Goal: Task Accomplishment & Management: Use online tool/utility

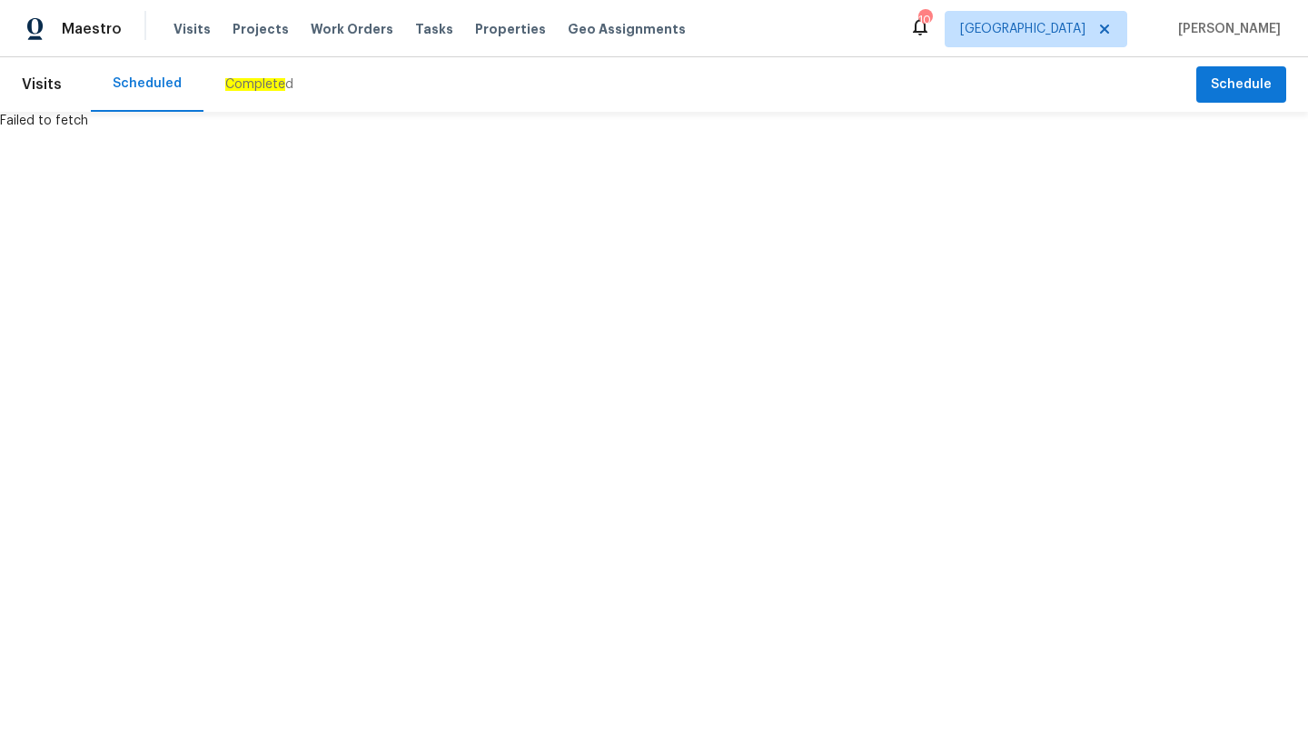
click at [45, 80] on span "Visits" at bounding box center [42, 85] width 40 height 40
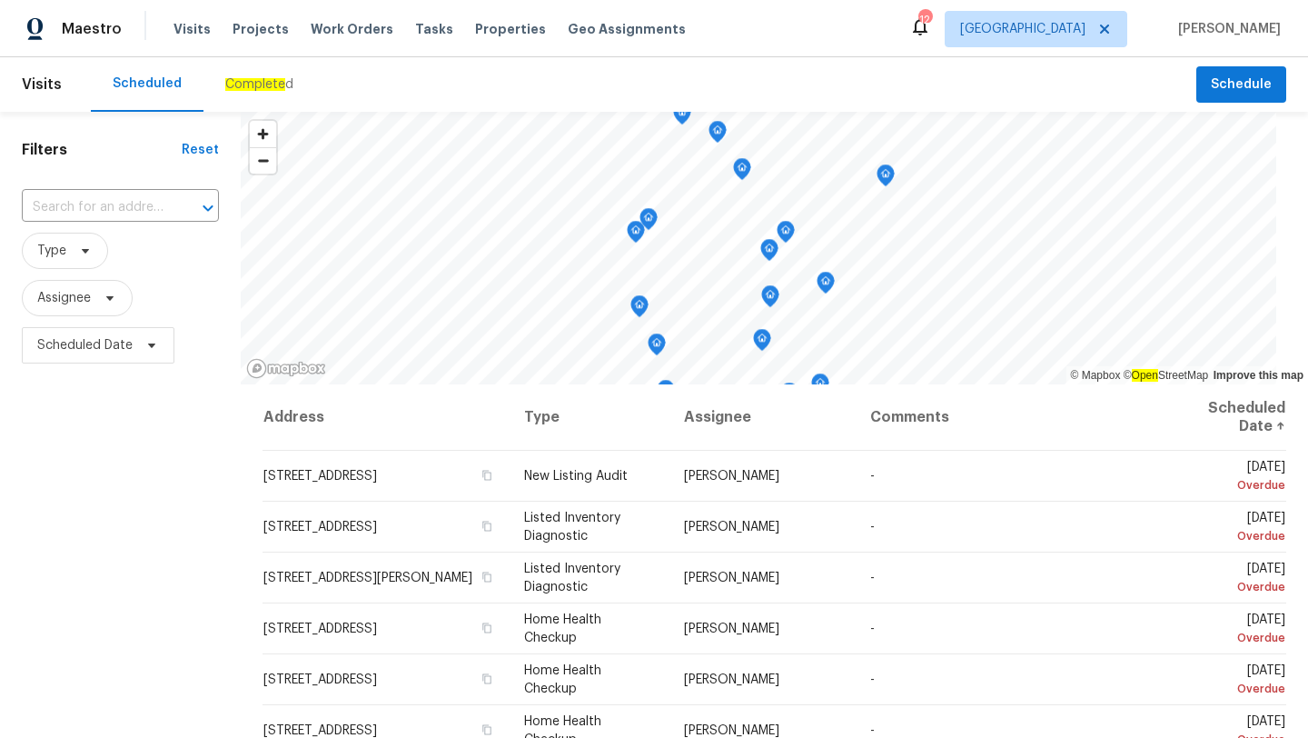
click at [53, 84] on span "Visits" at bounding box center [42, 85] width 40 height 40
click at [74, 258] on span at bounding box center [83, 251] width 20 height 15
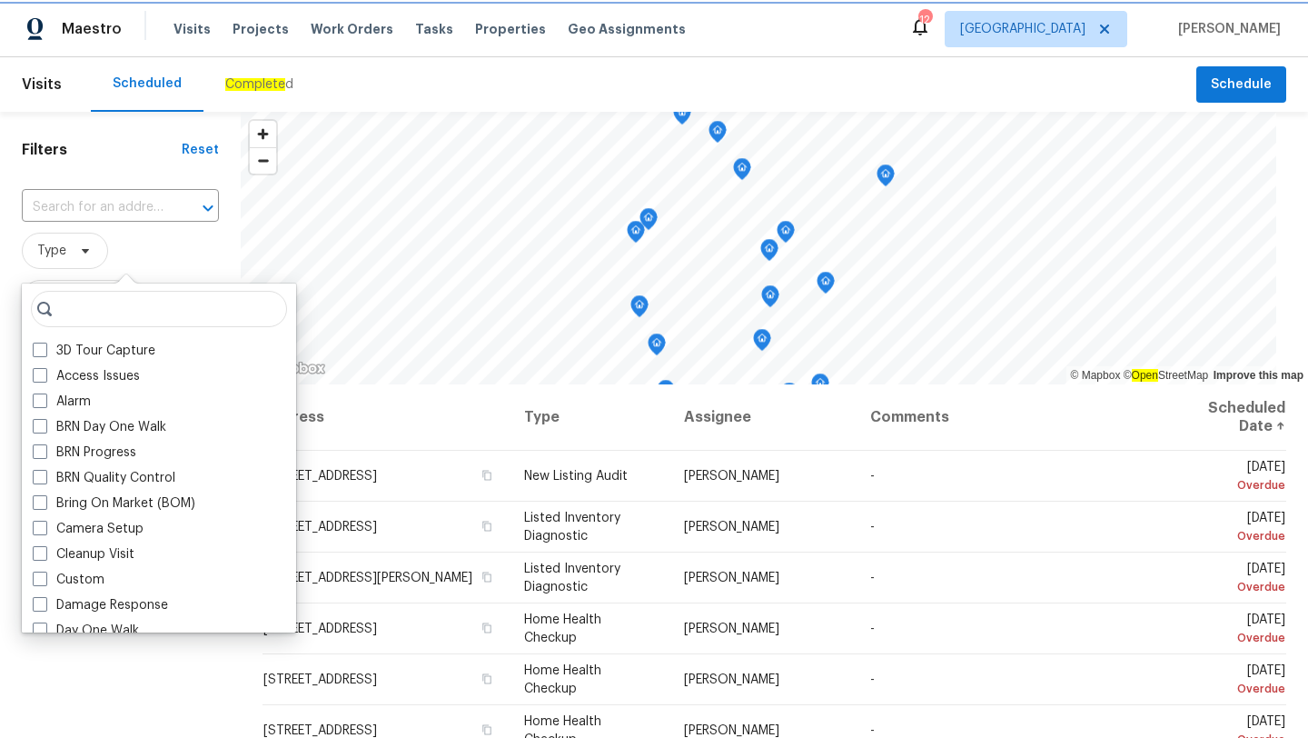
click at [74, 258] on span at bounding box center [83, 251] width 20 height 15
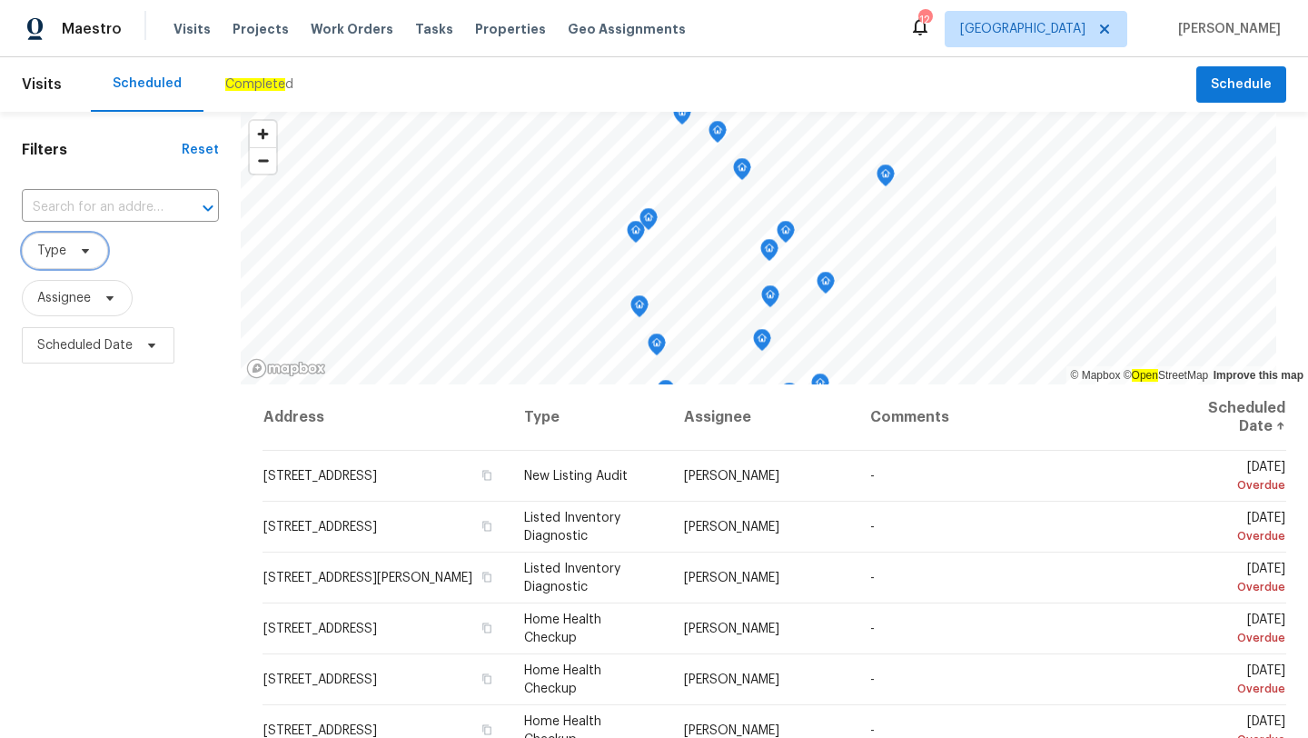
click at [74, 258] on span at bounding box center [83, 251] width 20 height 15
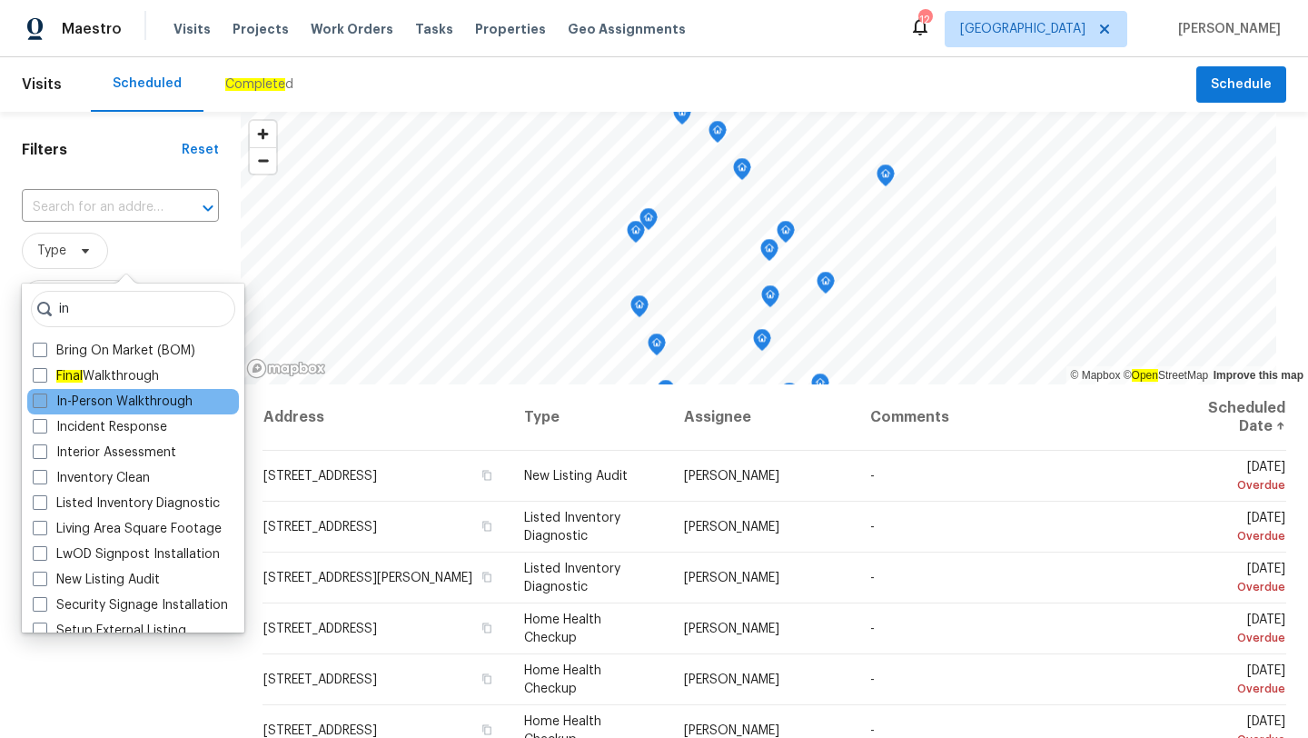
type input "in"
click at [58, 405] on label "In-Person Walkthrough" at bounding box center [113, 402] width 160 height 18
click at [45, 404] on input "In-Person Walkthrough" at bounding box center [39, 399] width 12 height 12
checkbox input "true"
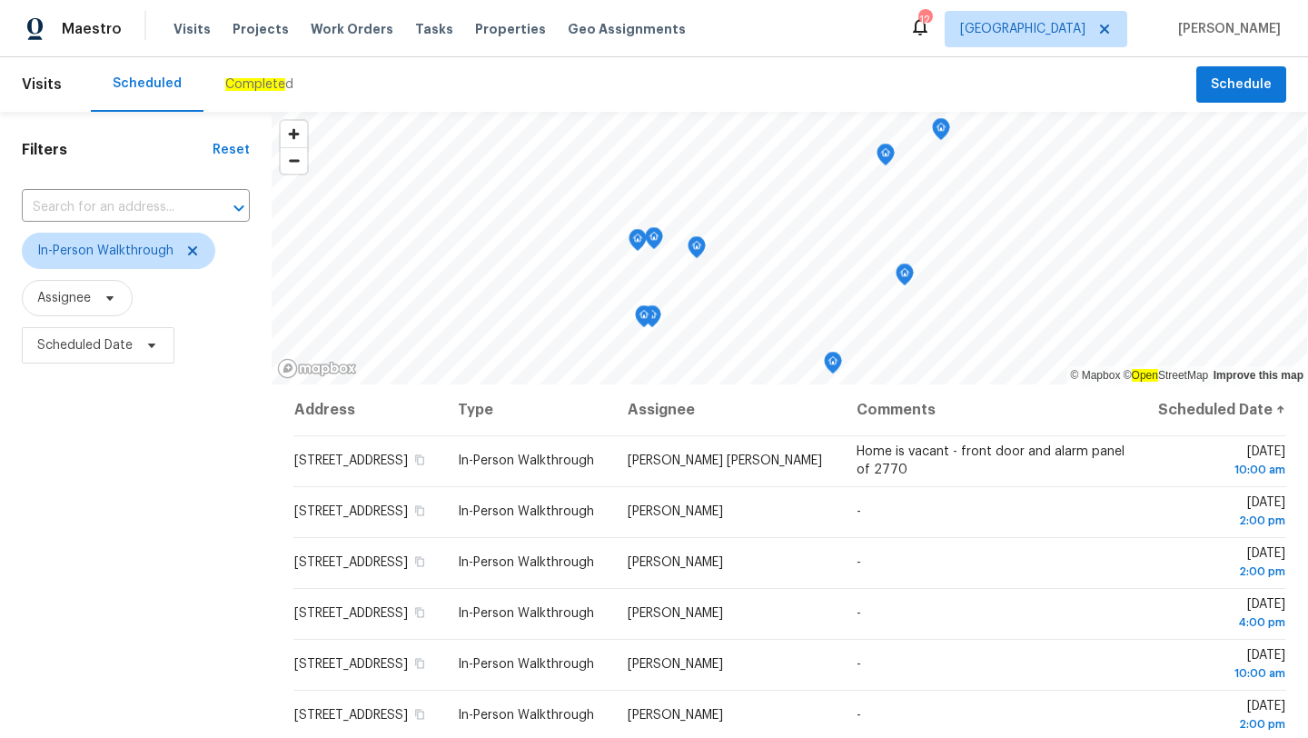
click at [131, 168] on div "Filters Reset ​ In-Person Walkthrough Assignee Scheduled Date" at bounding box center [136, 543] width 272 height 863
click at [178, 696] on div "Filters Reset ​ In-Person Walkthrough Assignee Scheduled Date" at bounding box center [136, 543] width 272 height 863
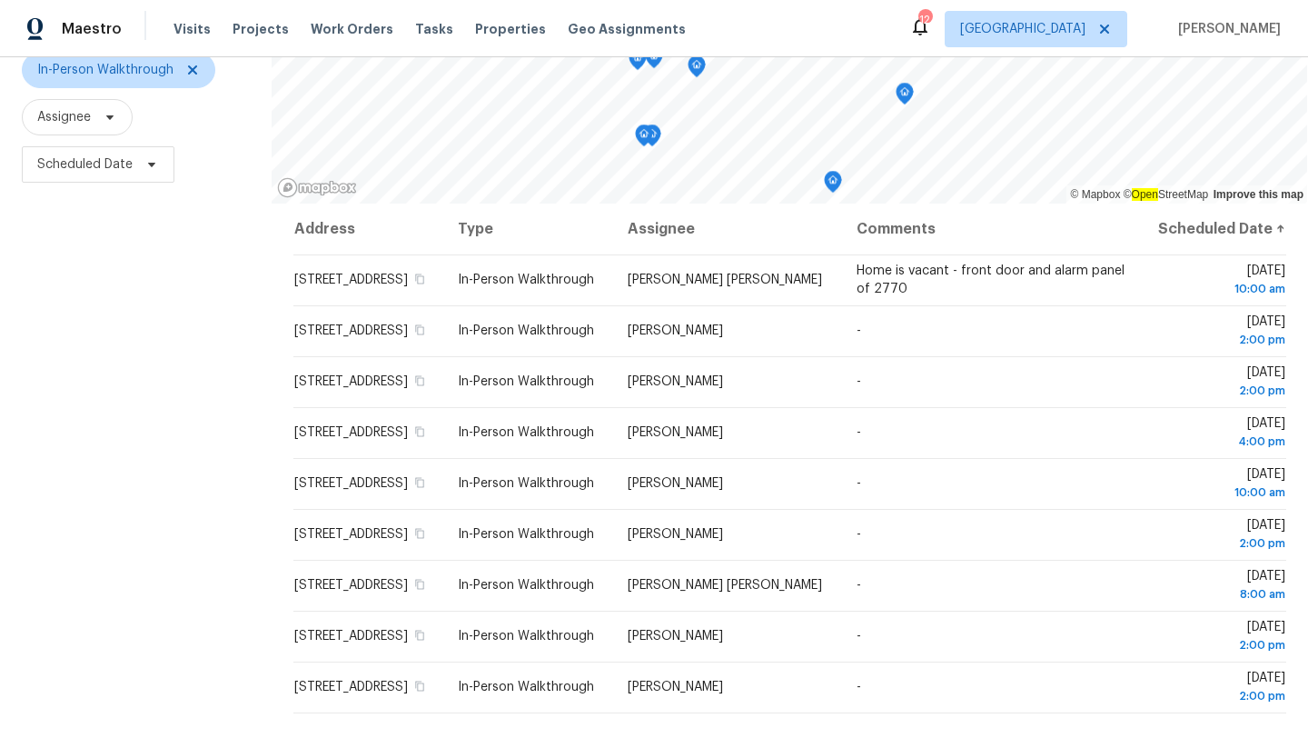
scroll to position [235, 0]
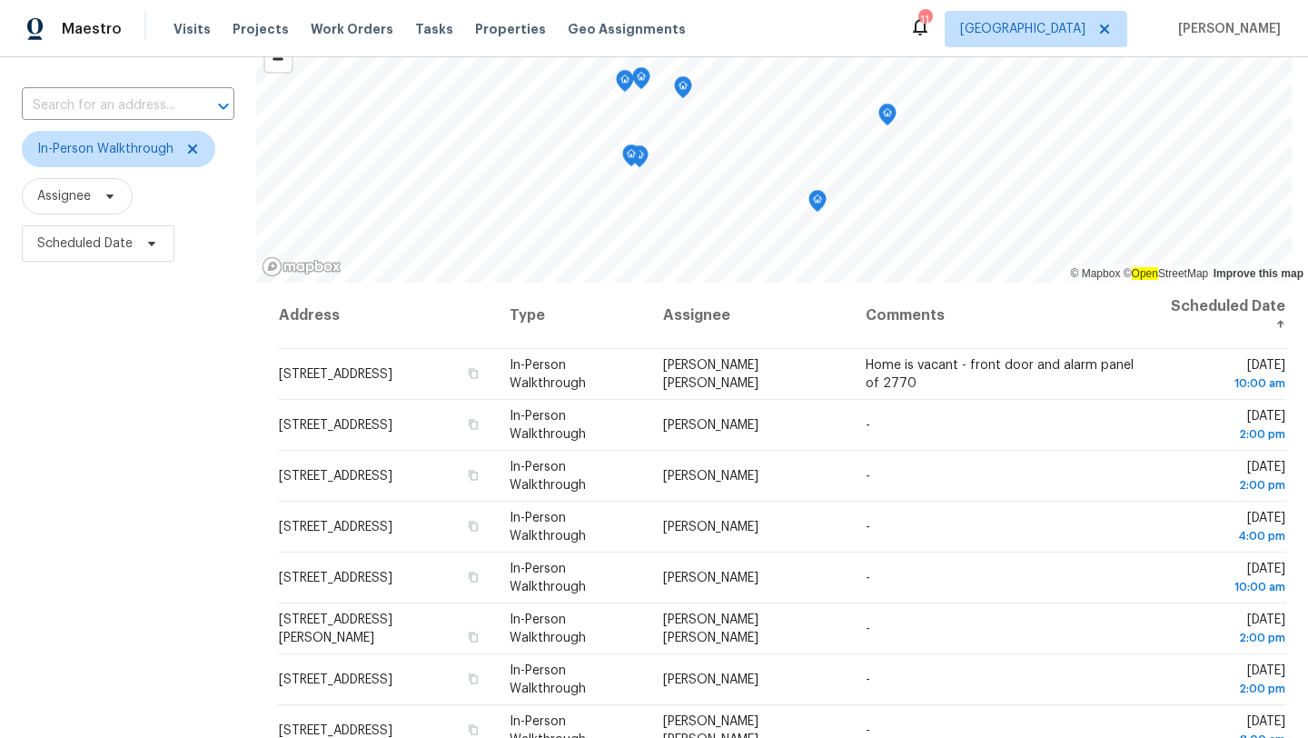
scroll to position [148, 0]
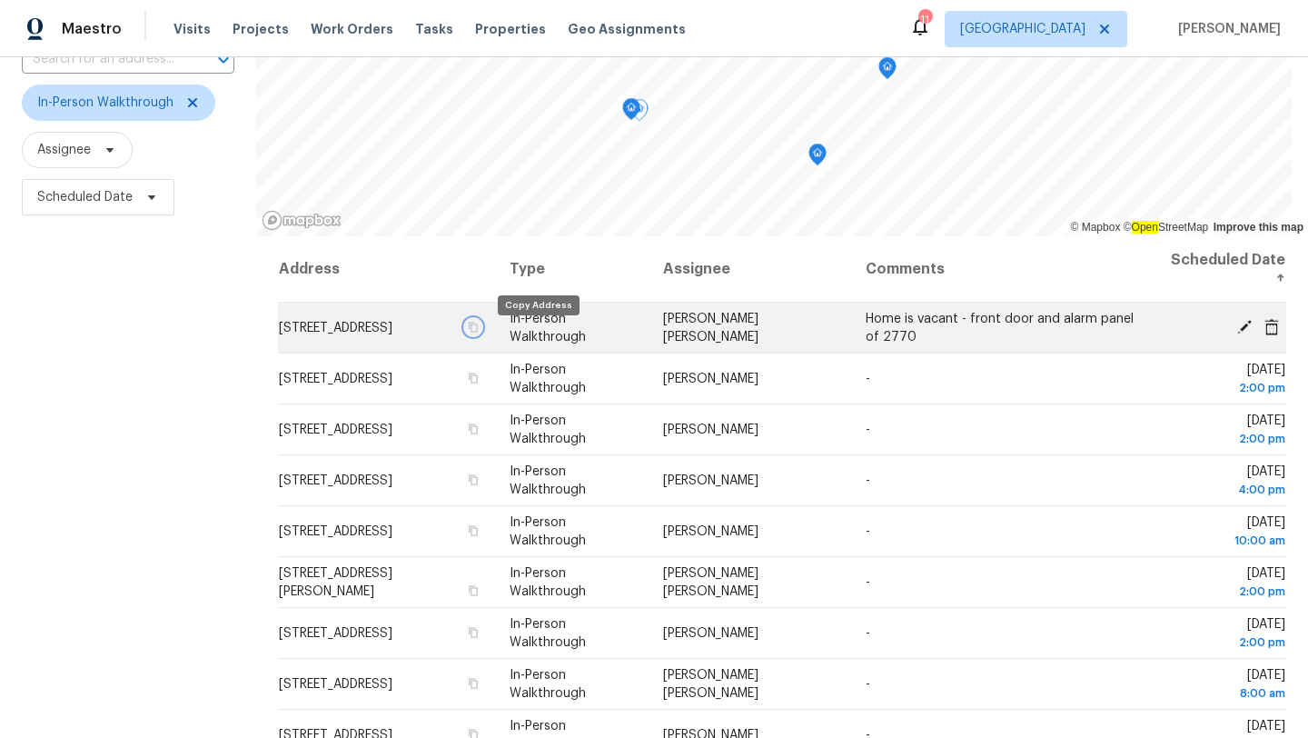
click at [478, 333] on icon "button" at bounding box center [472, 327] width 11 height 11
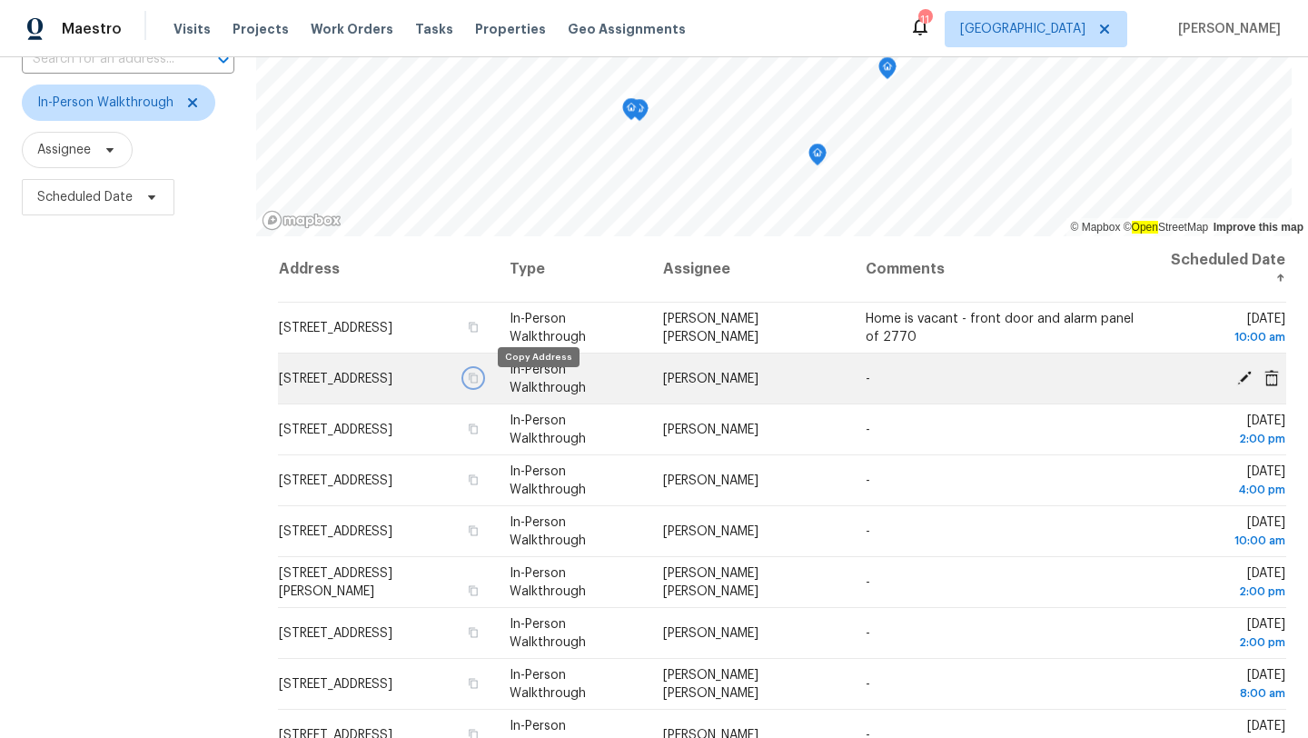
click at [478, 383] on icon "button" at bounding box center [472, 378] width 11 height 11
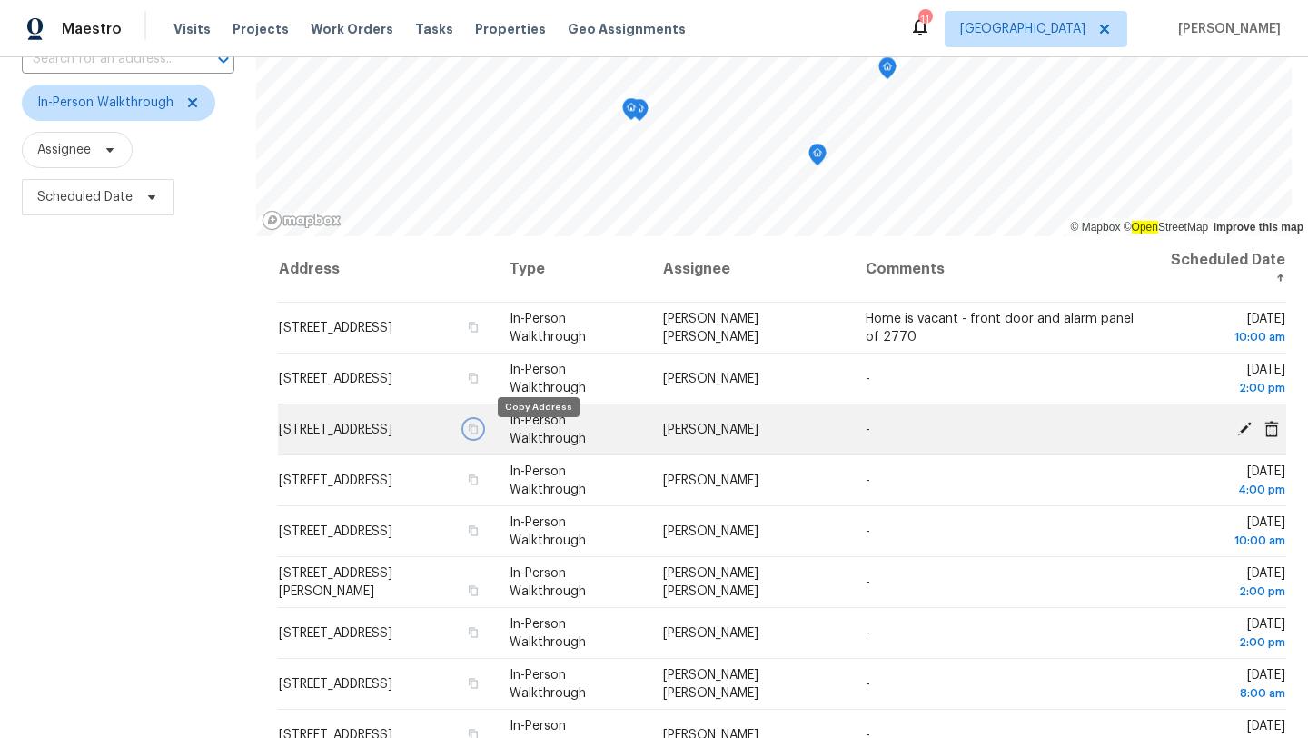
click at [478, 434] on icon "button" at bounding box center [472, 428] width 11 height 11
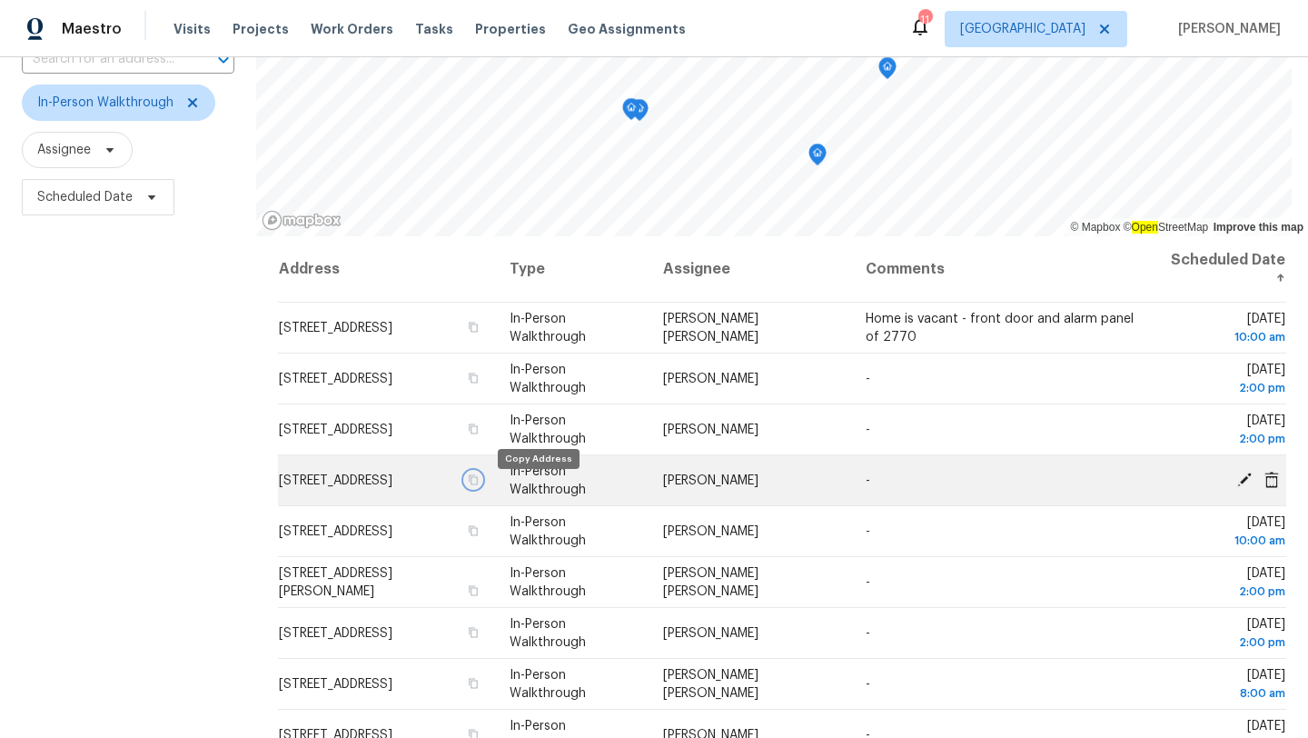
click at [478, 485] on icon "button" at bounding box center [472, 479] width 11 height 11
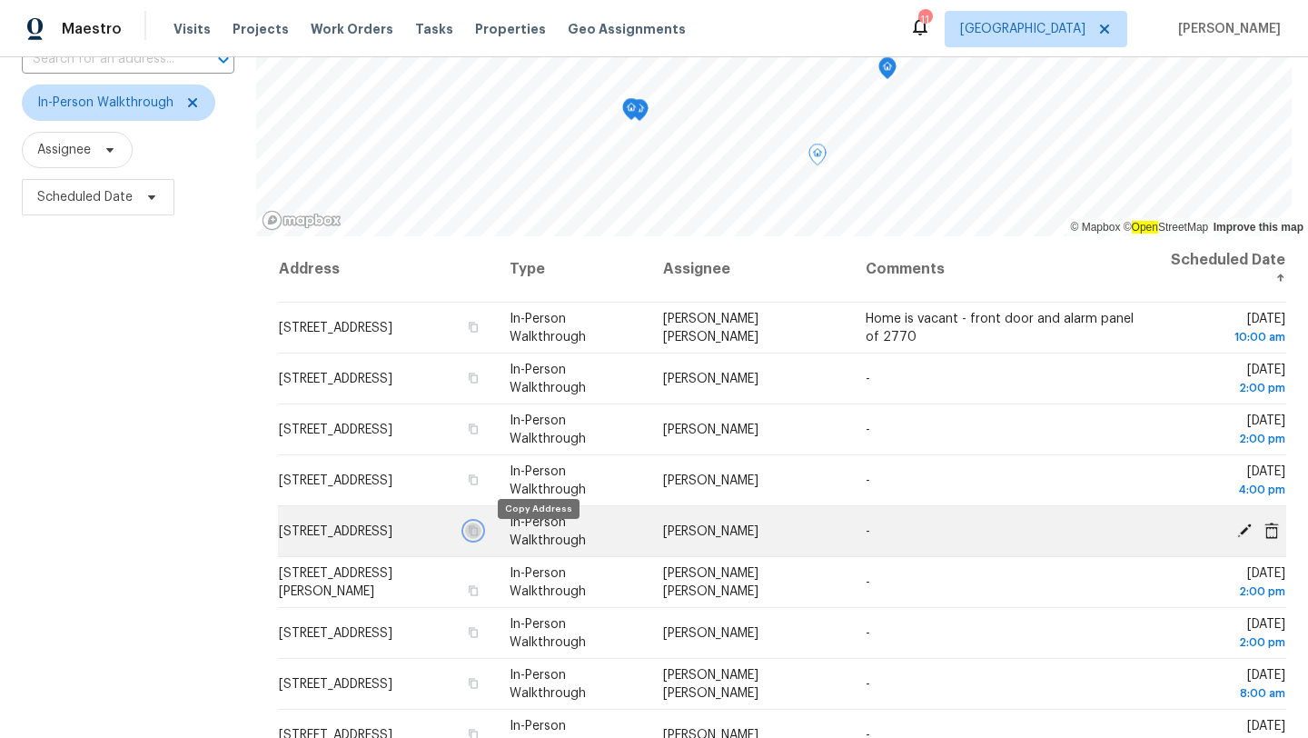
click at [478, 535] on icon "button" at bounding box center [473, 530] width 9 height 10
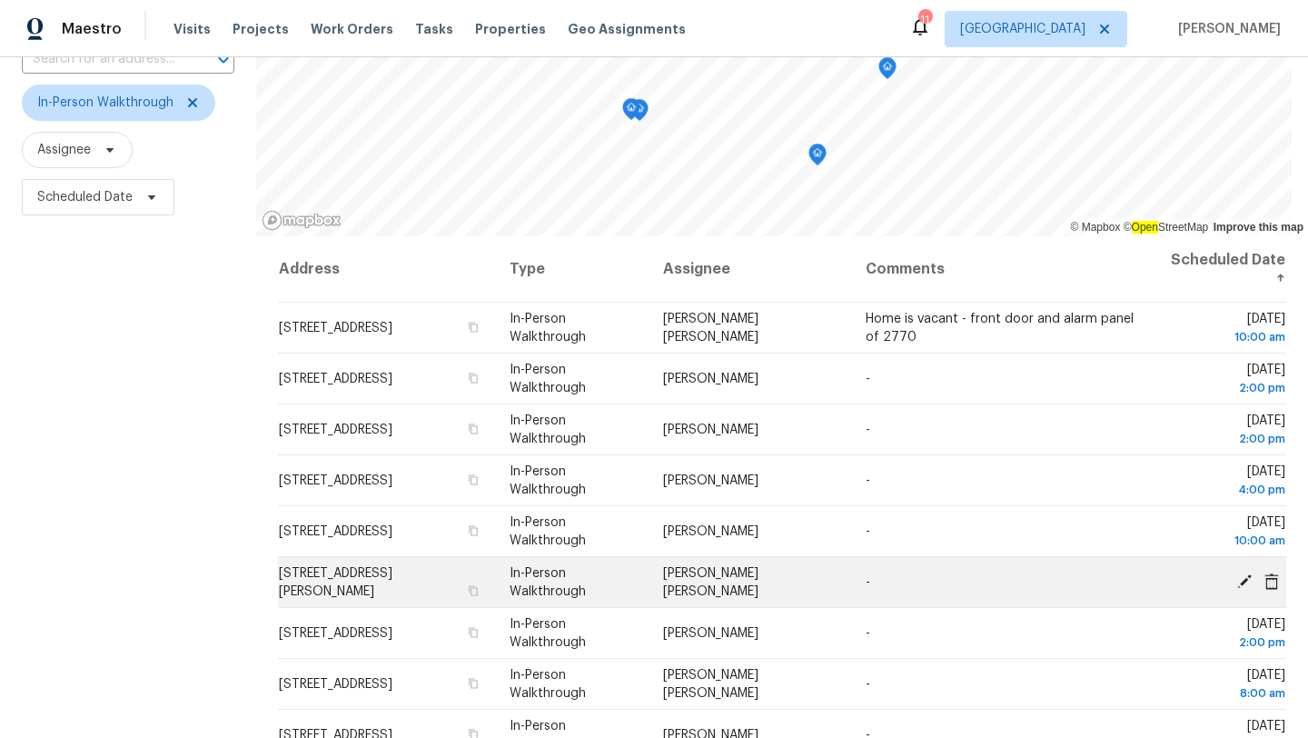
click at [496, 592] on td "3540 Bradley Creek Pkwy, Green Cove Springs, FL 32043" at bounding box center [387, 582] width 218 height 51
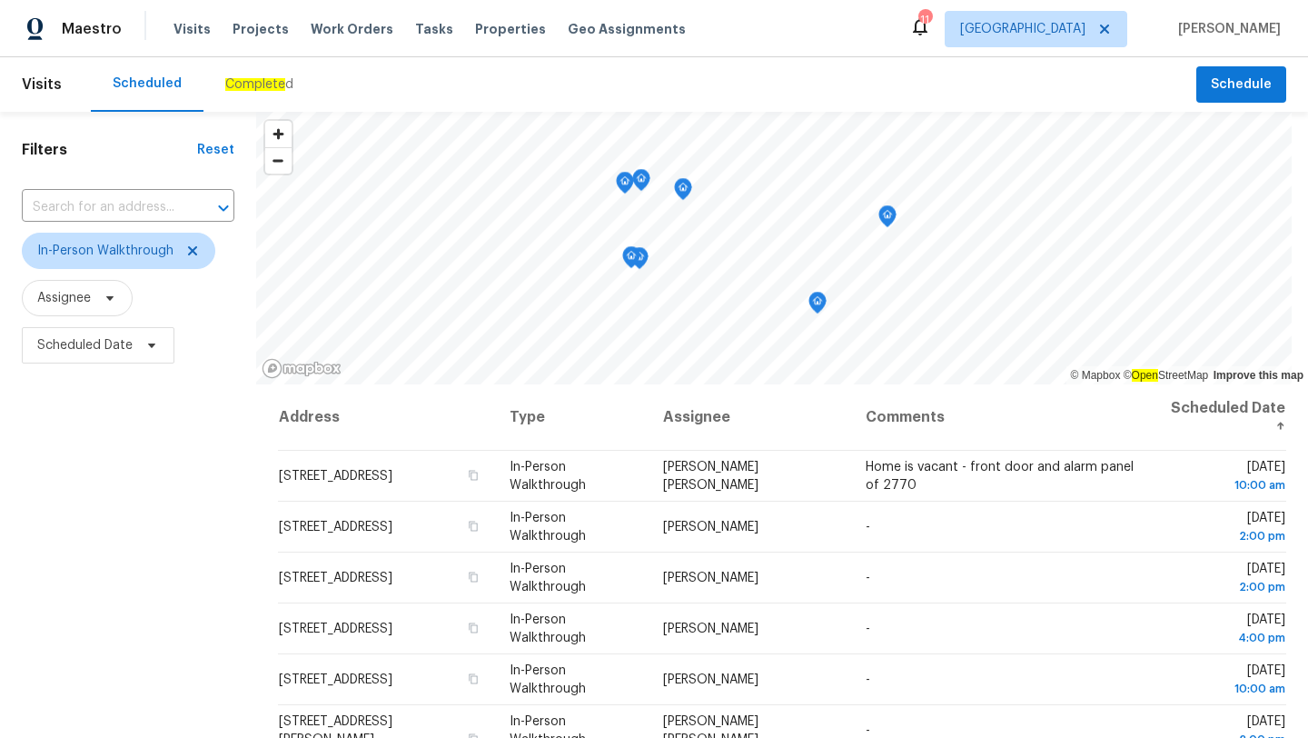
click at [119, 433] on div "Filters Reset ​ In-Person Walkthrough Assignee Scheduled Date" at bounding box center [128, 543] width 256 height 863
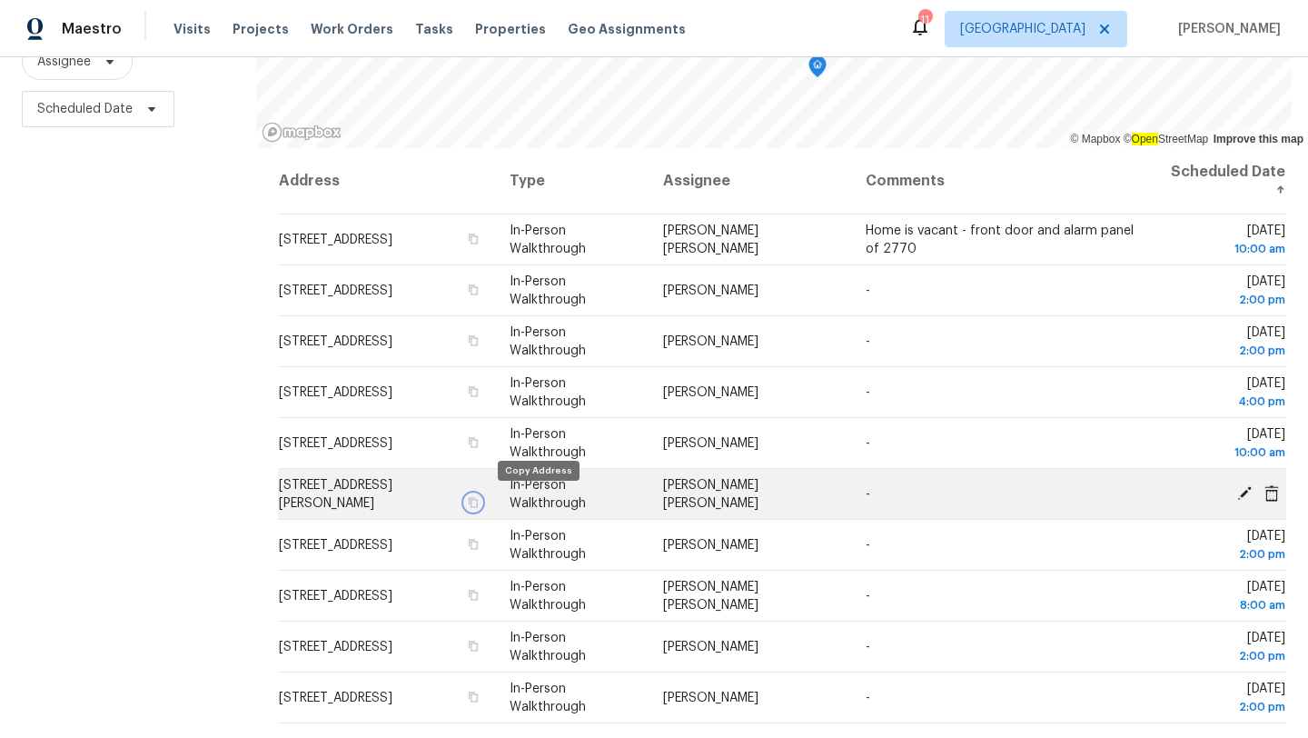
click at [478, 501] on icon "button" at bounding box center [472, 502] width 11 height 11
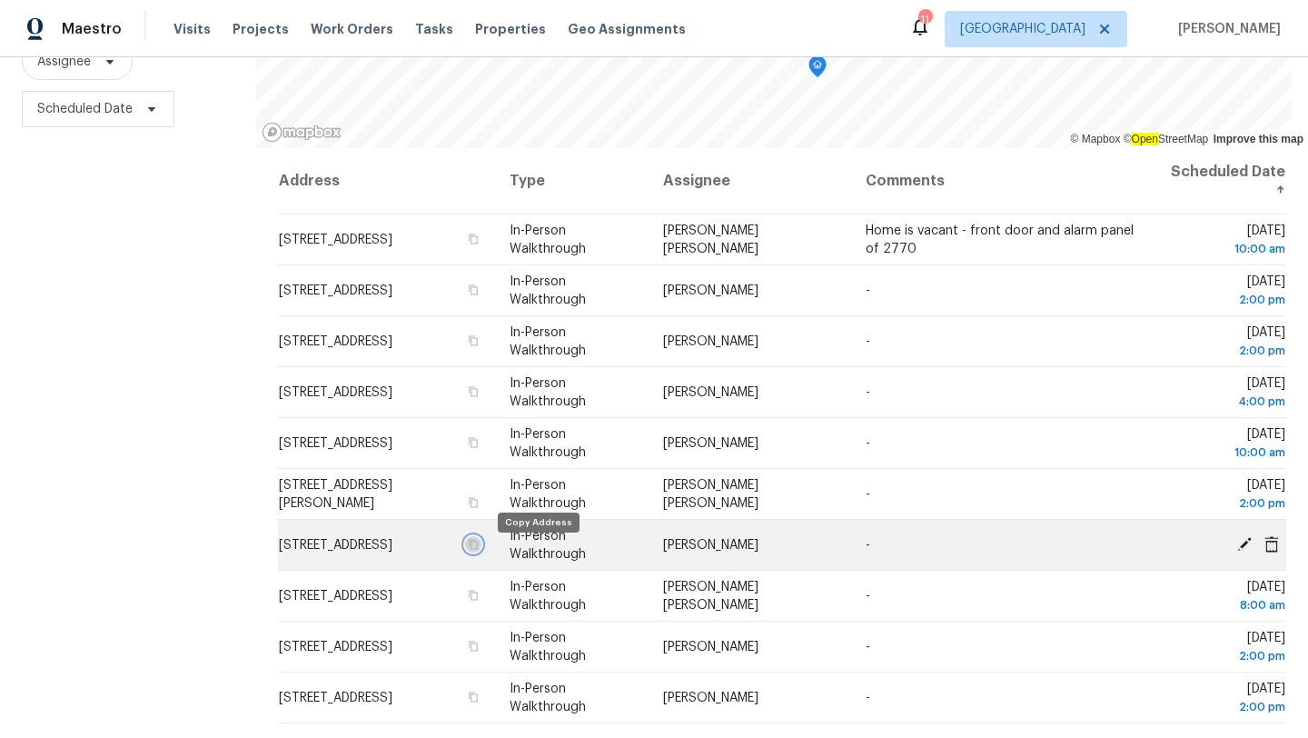
click at [478, 550] on icon "button" at bounding box center [472, 544] width 11 height 11
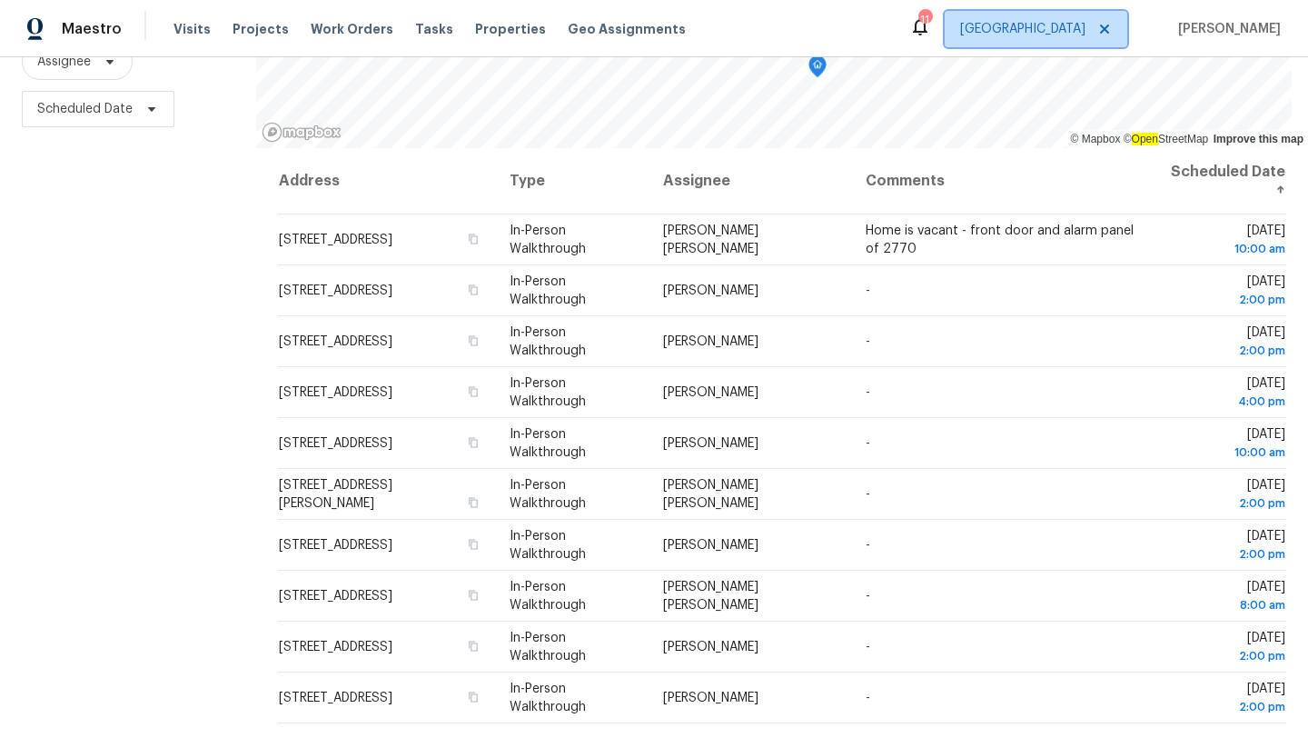
click at [1057, 21] on span "[GEOGRAPHIC_DATA]" at bounding box center [1022, 29] width 125 height 18
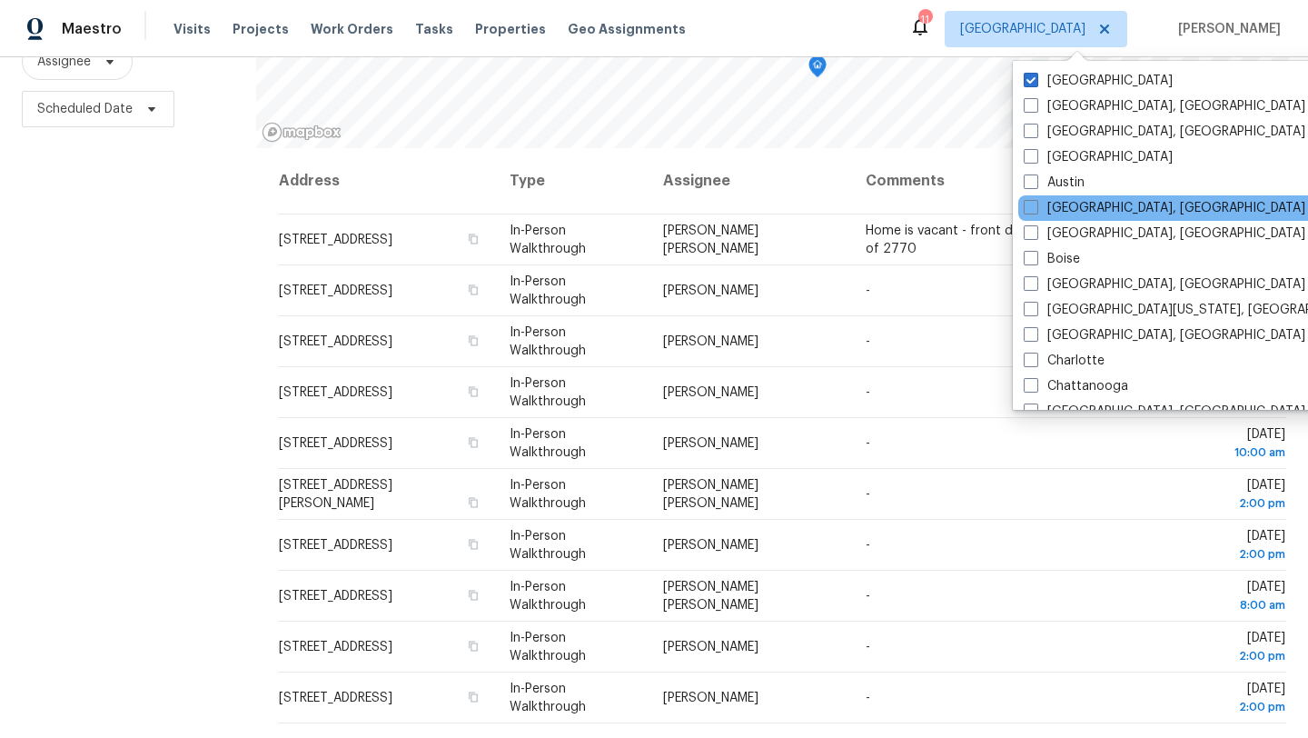
scroll to position [1218, 0]
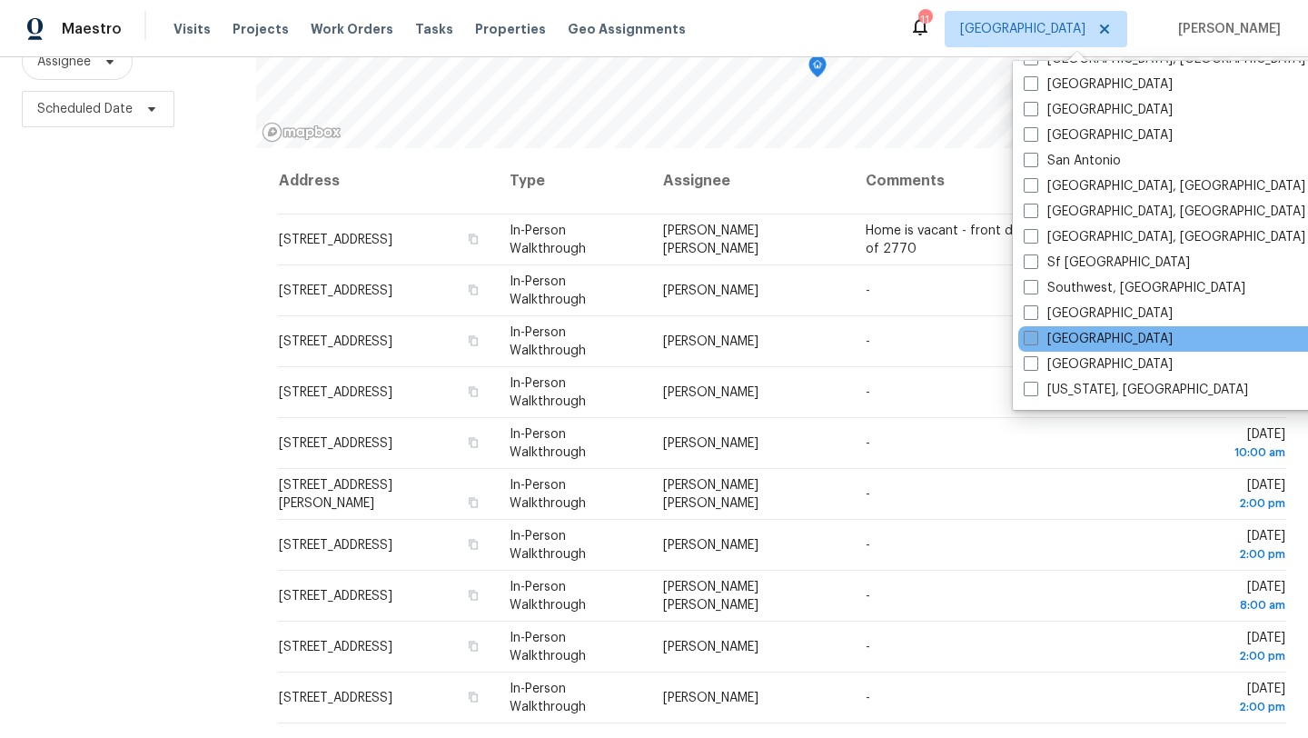
click at [1037, 341] on span at bounding box center [1031, 338] width 15 height 15
click at [1036, 341] on input "[GEOGRAPHIC_DATA]" at bounding box center [1030, 336] width 12 height 12
checkbox input "true"
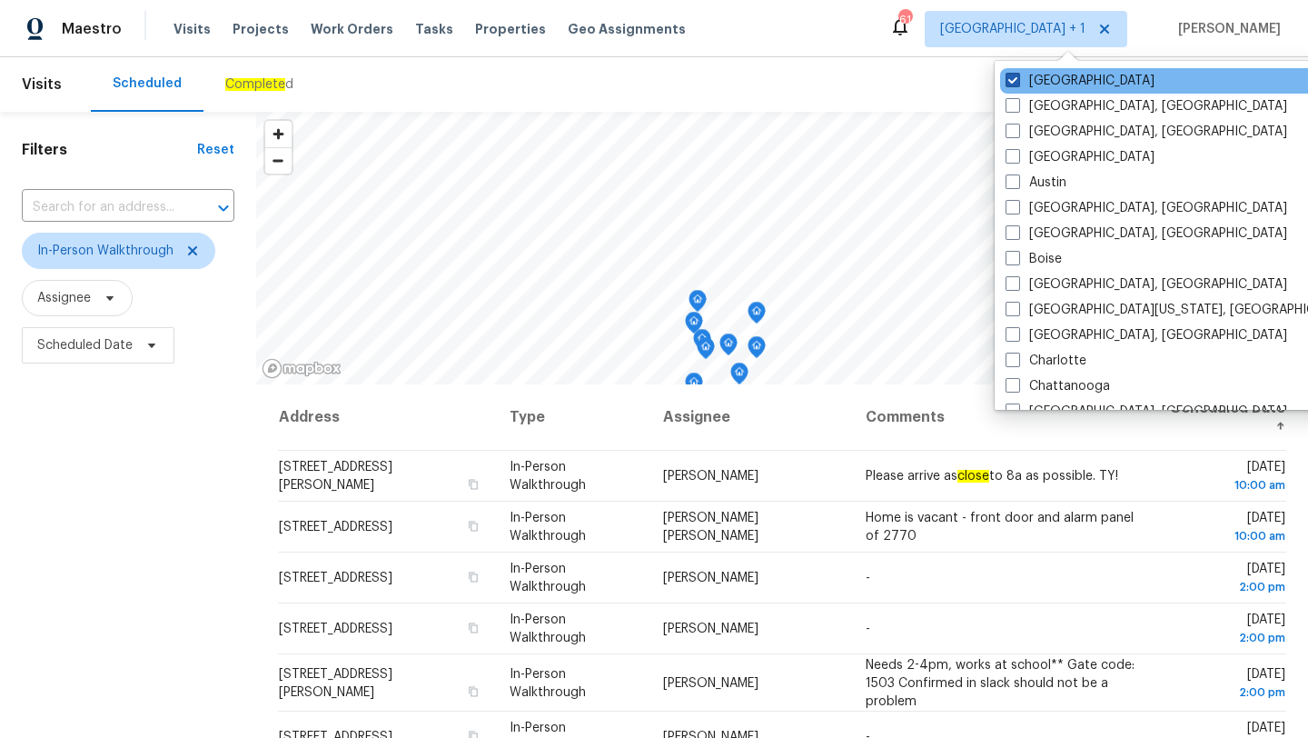
click at [1011, 73] on span at bounding box center [1013, 80] width 15 height 15
click at [1011, 72] on input "[GEOGRAPHIC_DATA]" at bounding box center [1012, 78] width 12 height 12
checkbox input "false"
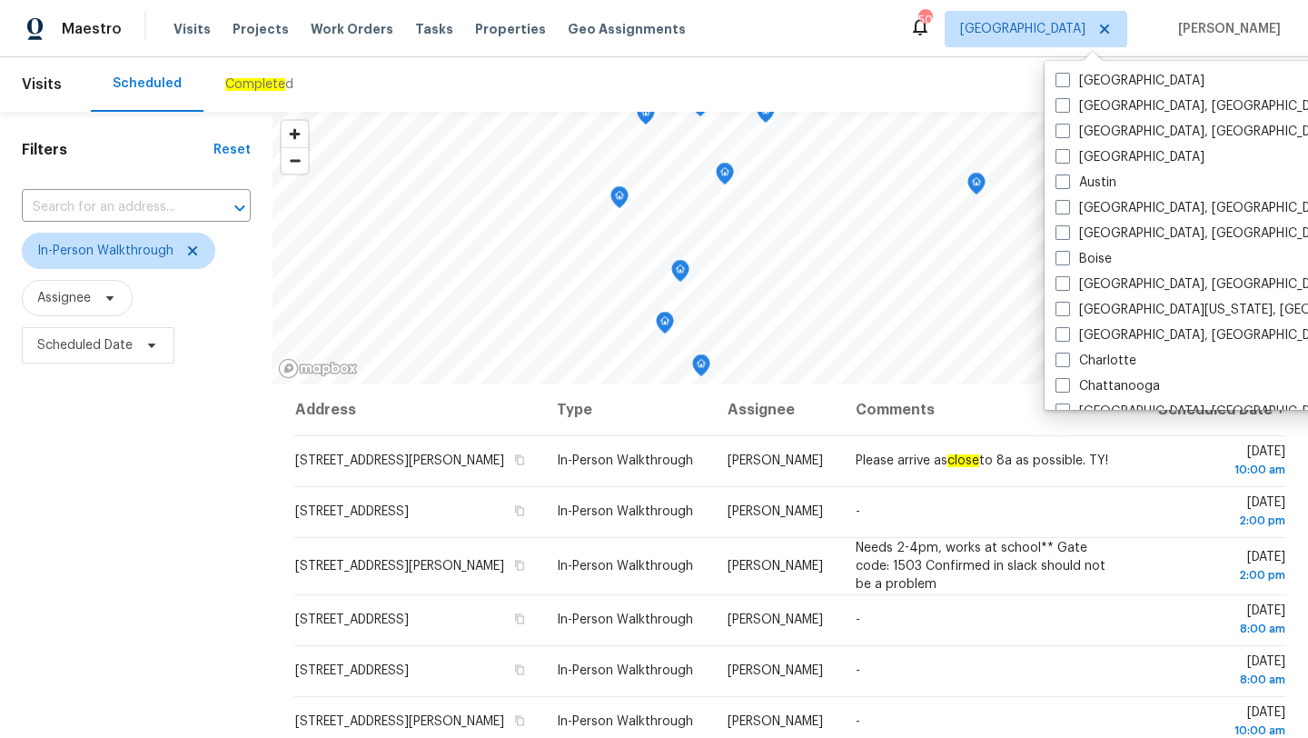
click at [207, 404] on div "Filters Reset ​ In-Person Walkthrough Assignee Scheduled Date" at bounding box center [136, 543] width 273 height 863
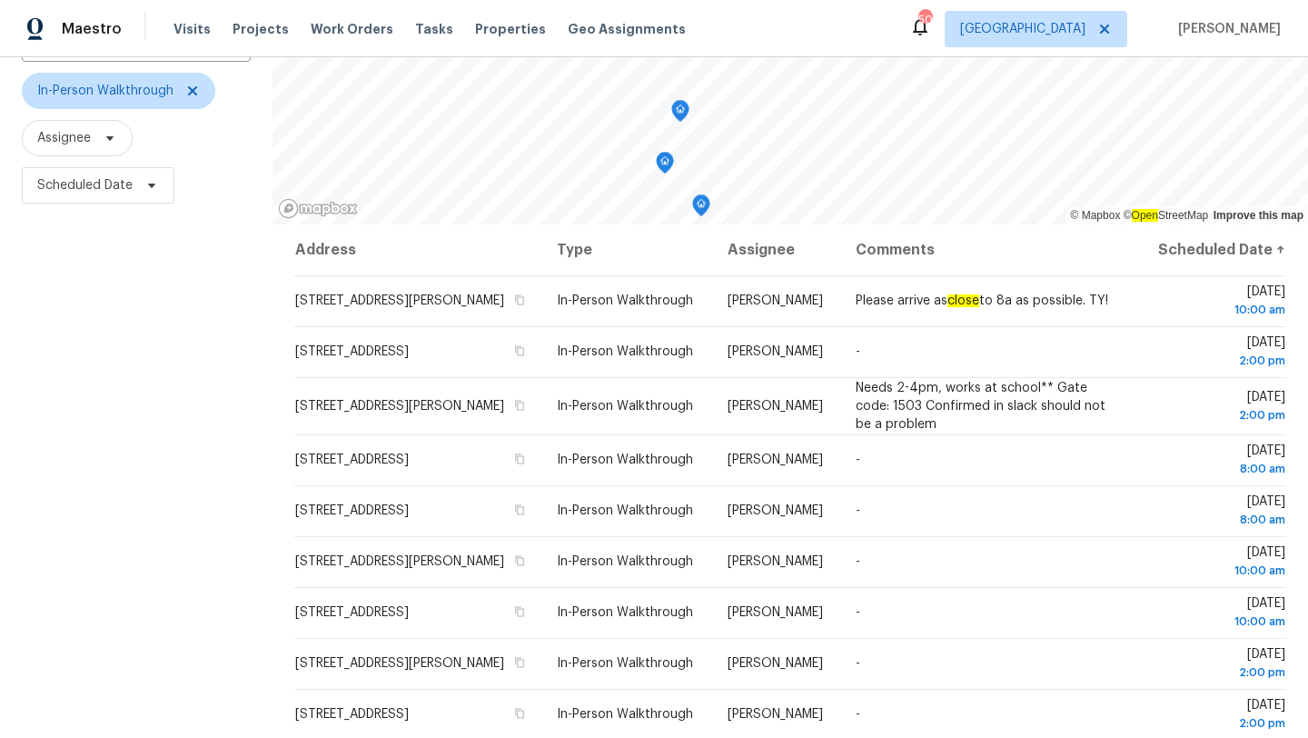
scroll to position [236, 0]
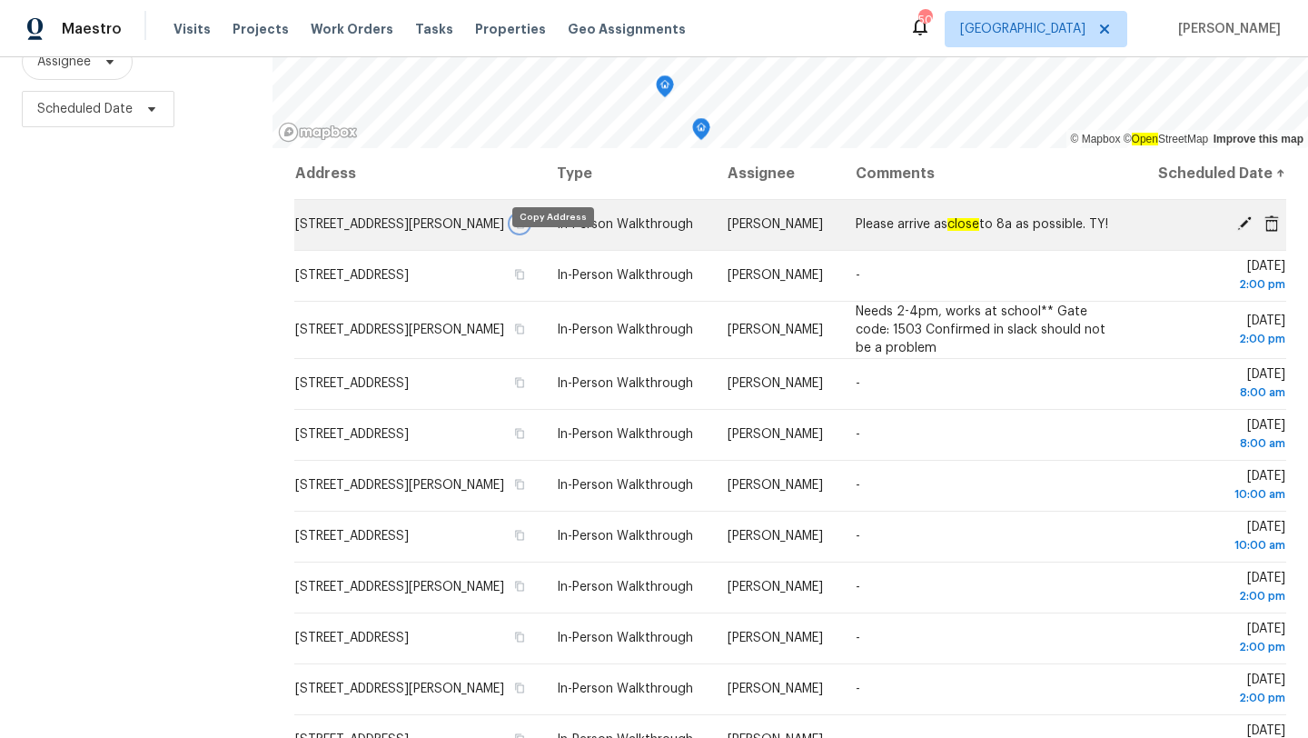
click at [525, 229] on icon "button" at bounding box center [519, 223] width 11 height 11
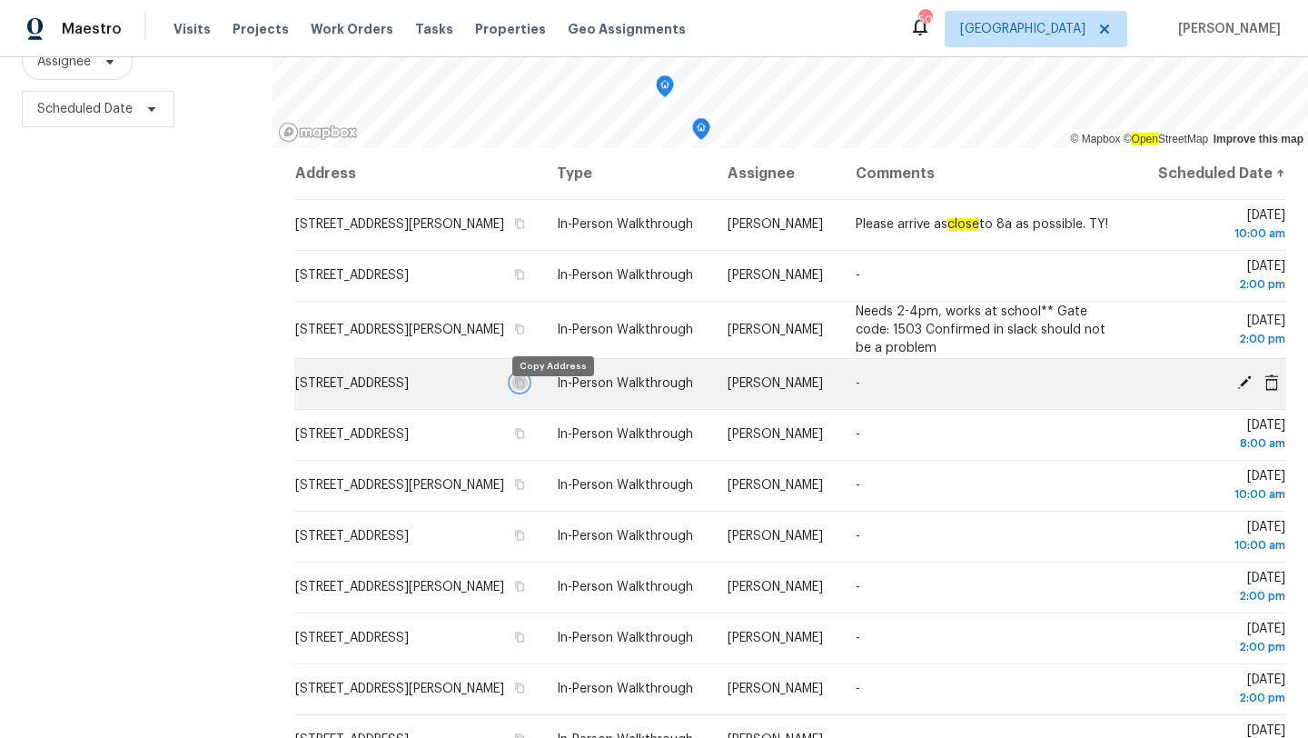
click at [525, 388] on icon "button" at bounding box center [519, 382] width 11 height 11
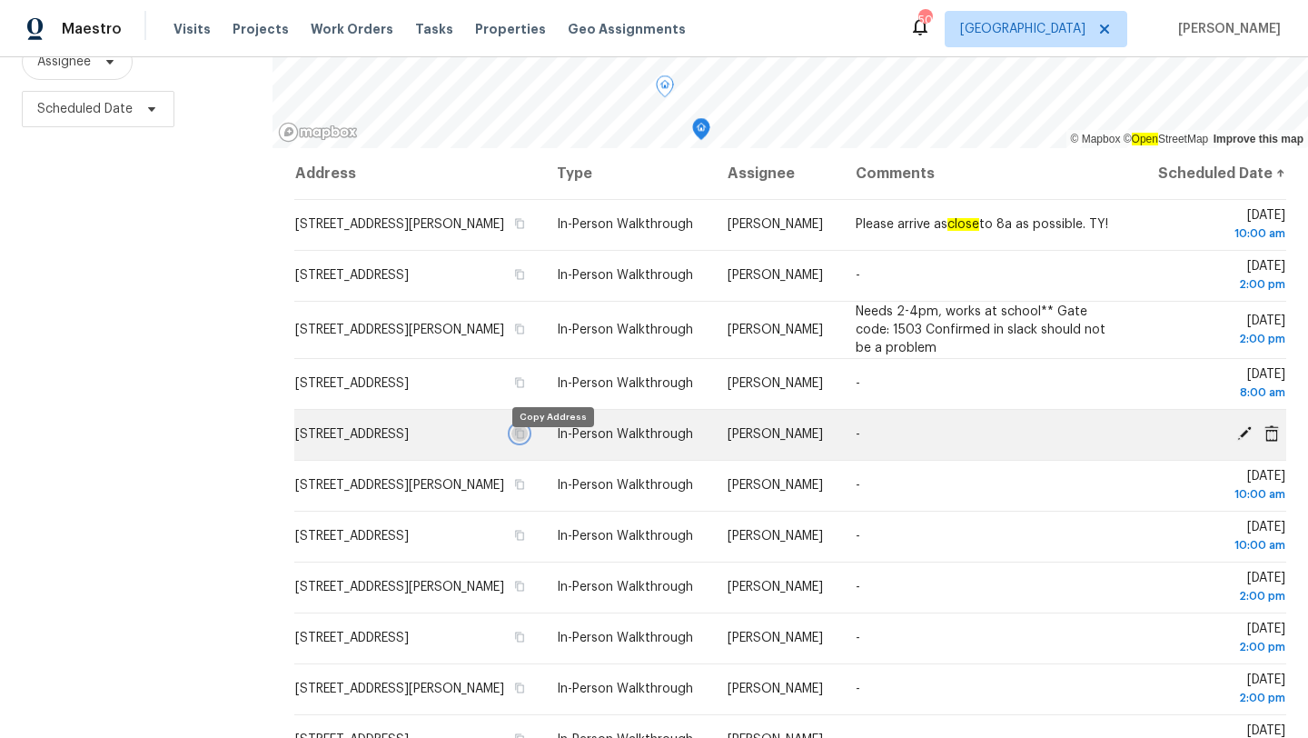
click at [525, 439] on icon "button" at bounding box center [519, 433] width 11 height 11
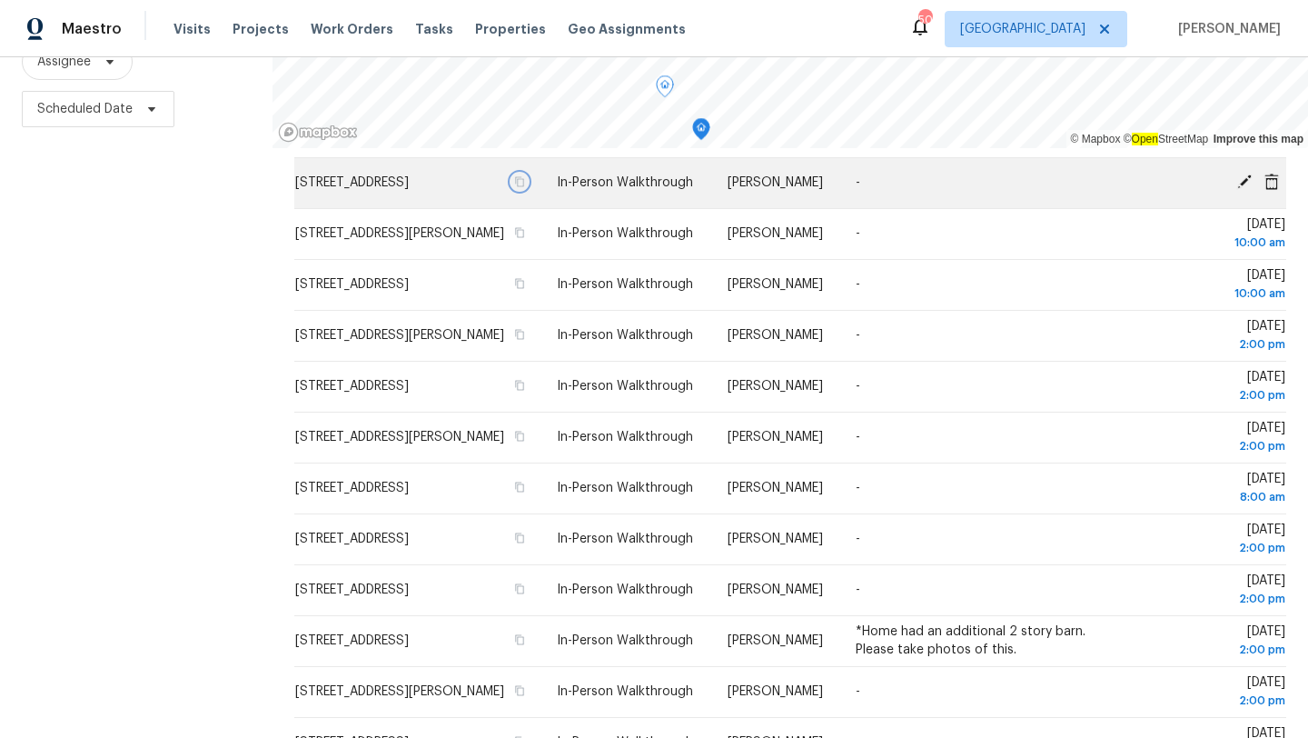
scroll to position [311, 0]
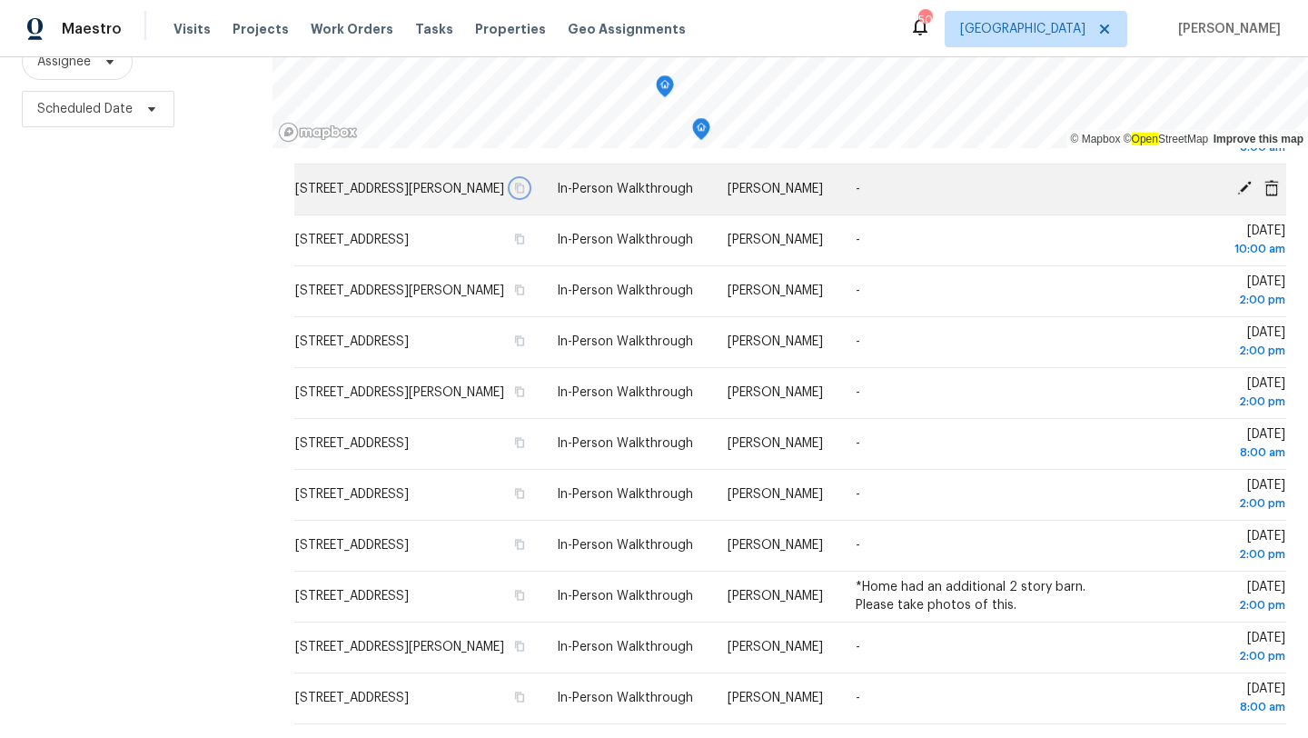
click at [525, 188] on icon "button" at bounding box center [519, 188] width 11 height 11
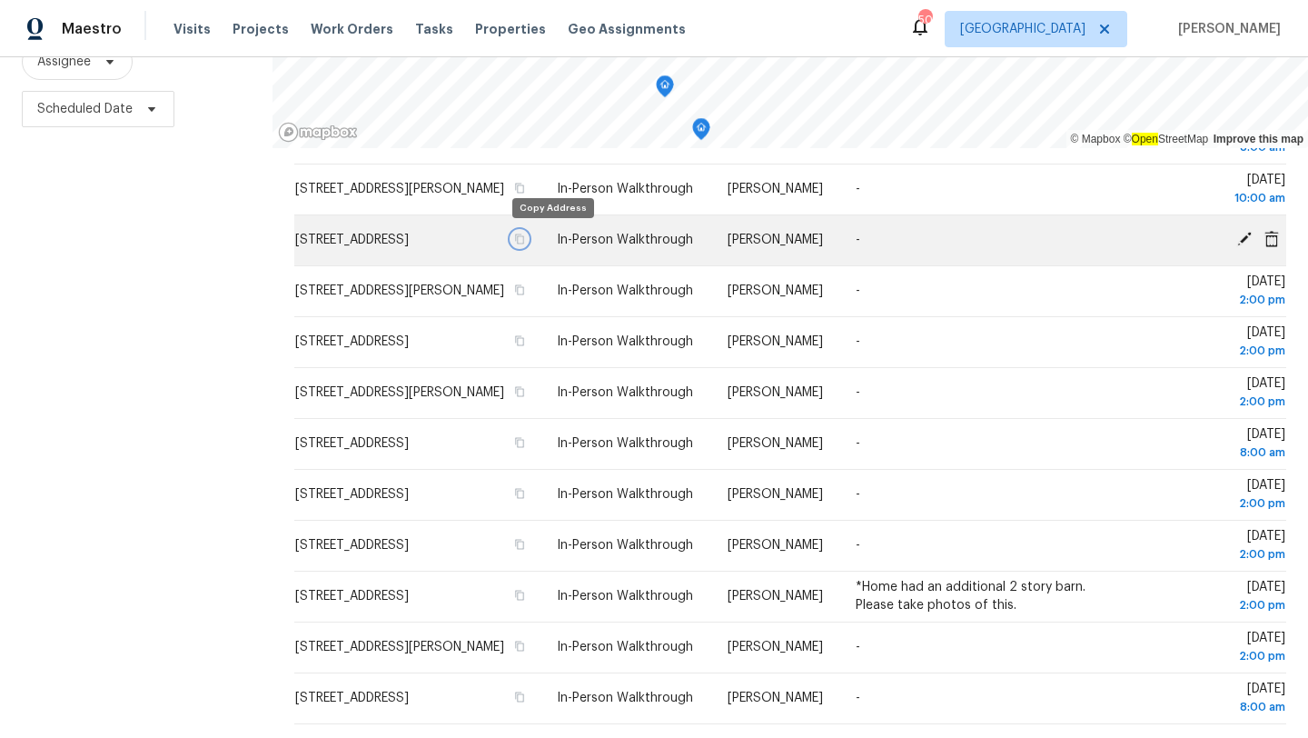
click at [525, 238] on icon "button" at bounding box center [519, 239] width 11 height 11
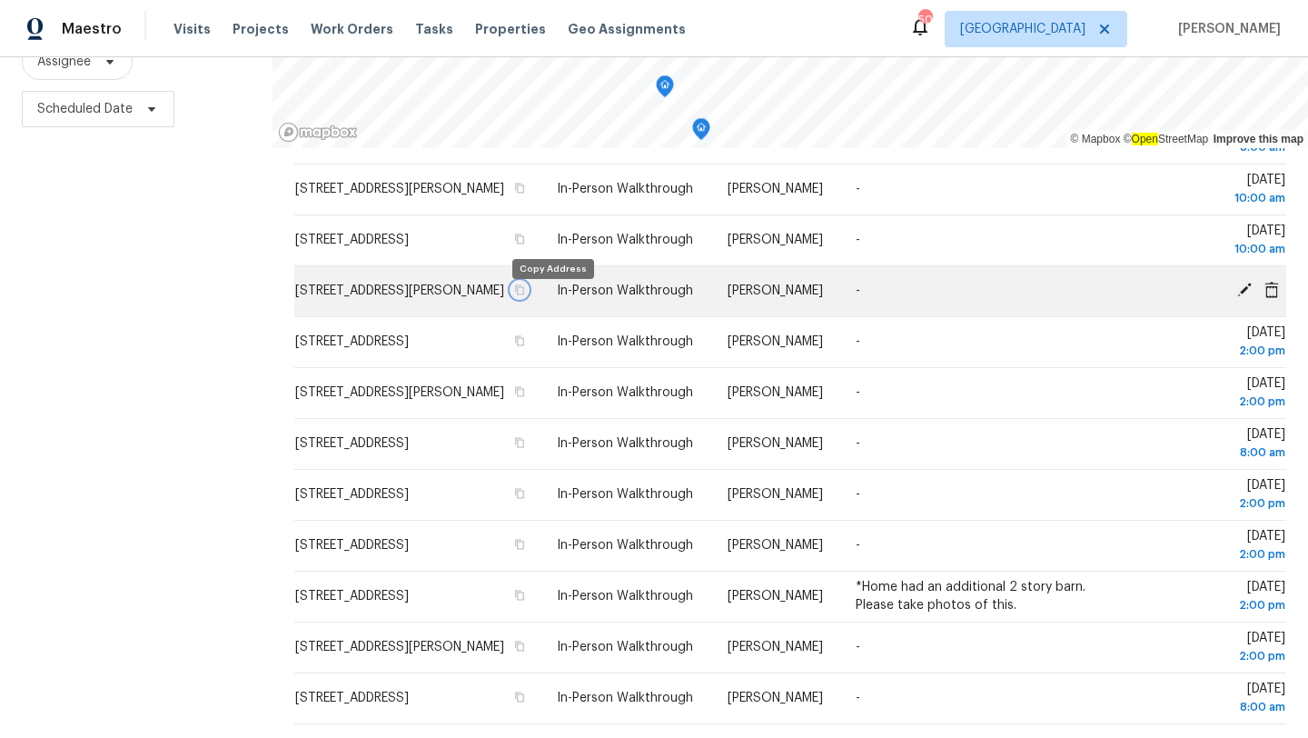
click at [525, 295] on icon "button" at bounding box center [519, 289] width 11 height 11
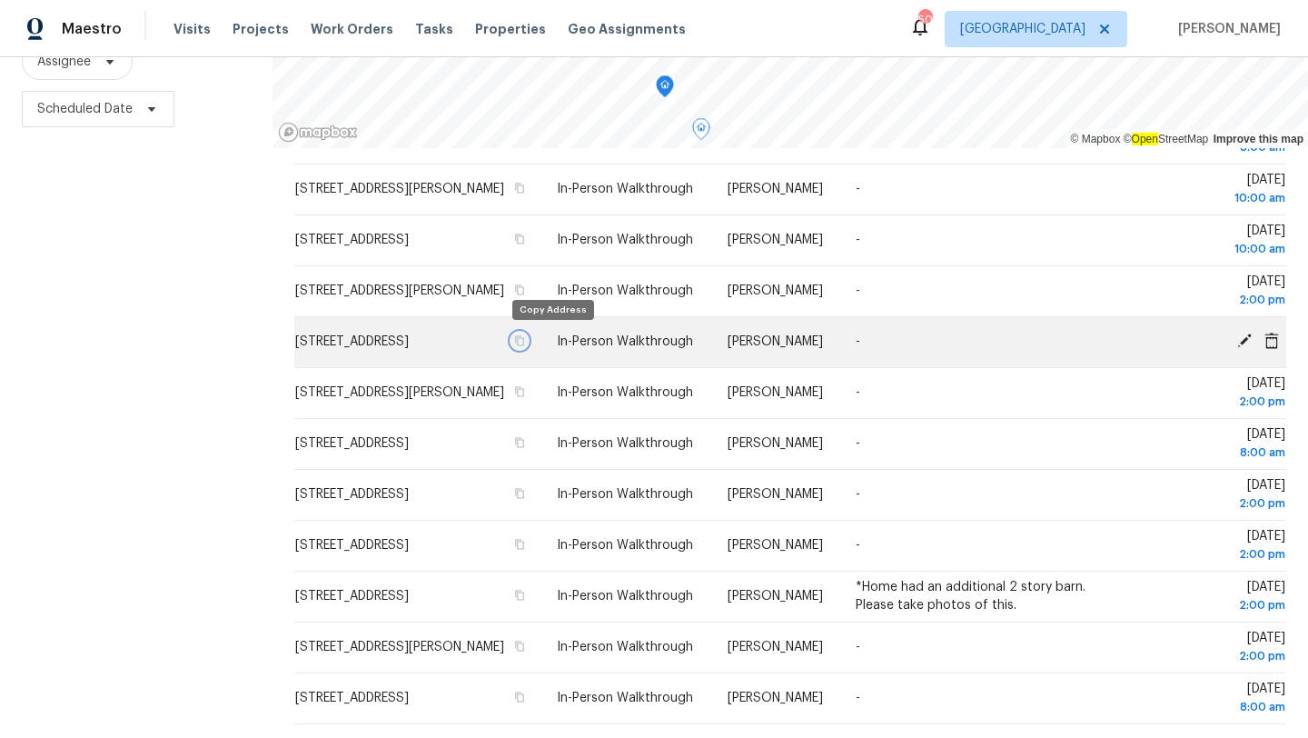
click at [525, 343] on icon "button" at bounding box center [519, 340] width 11 height 11
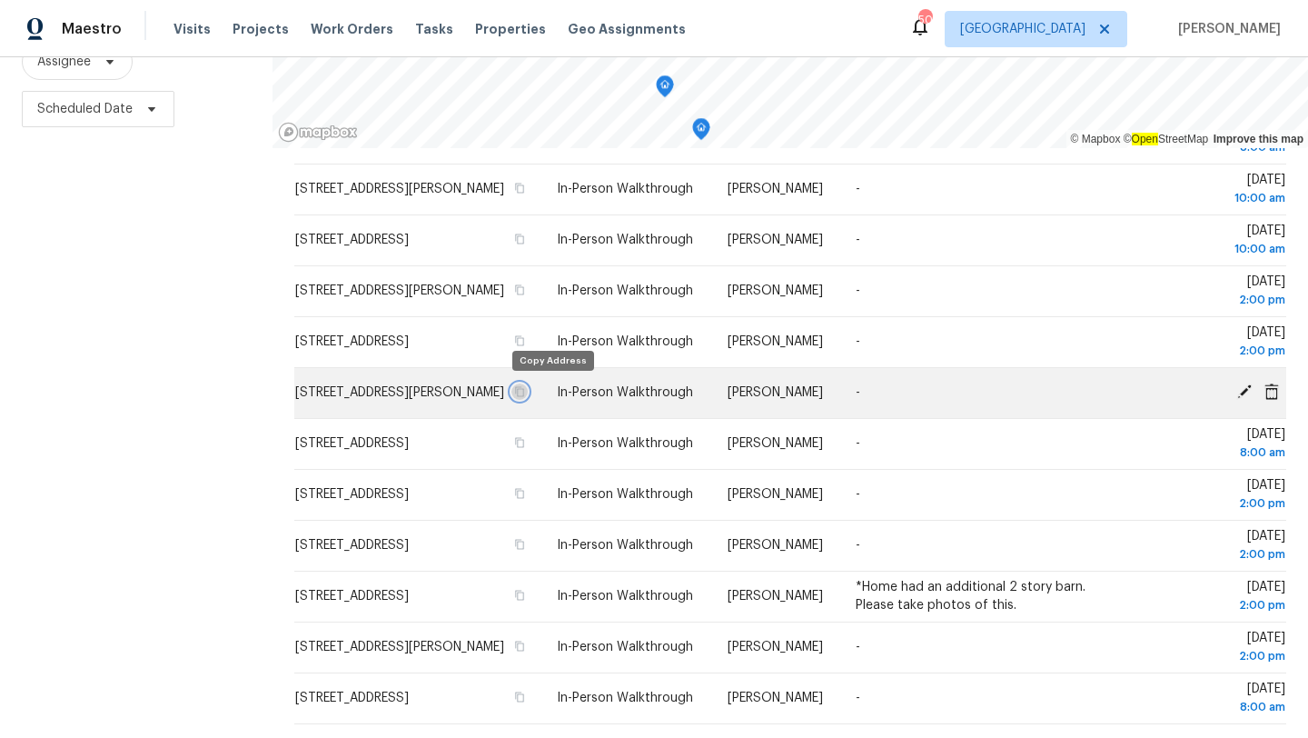
click at [525, 393] on icon "button" at bounding box center [520, 392] width 9 height 10
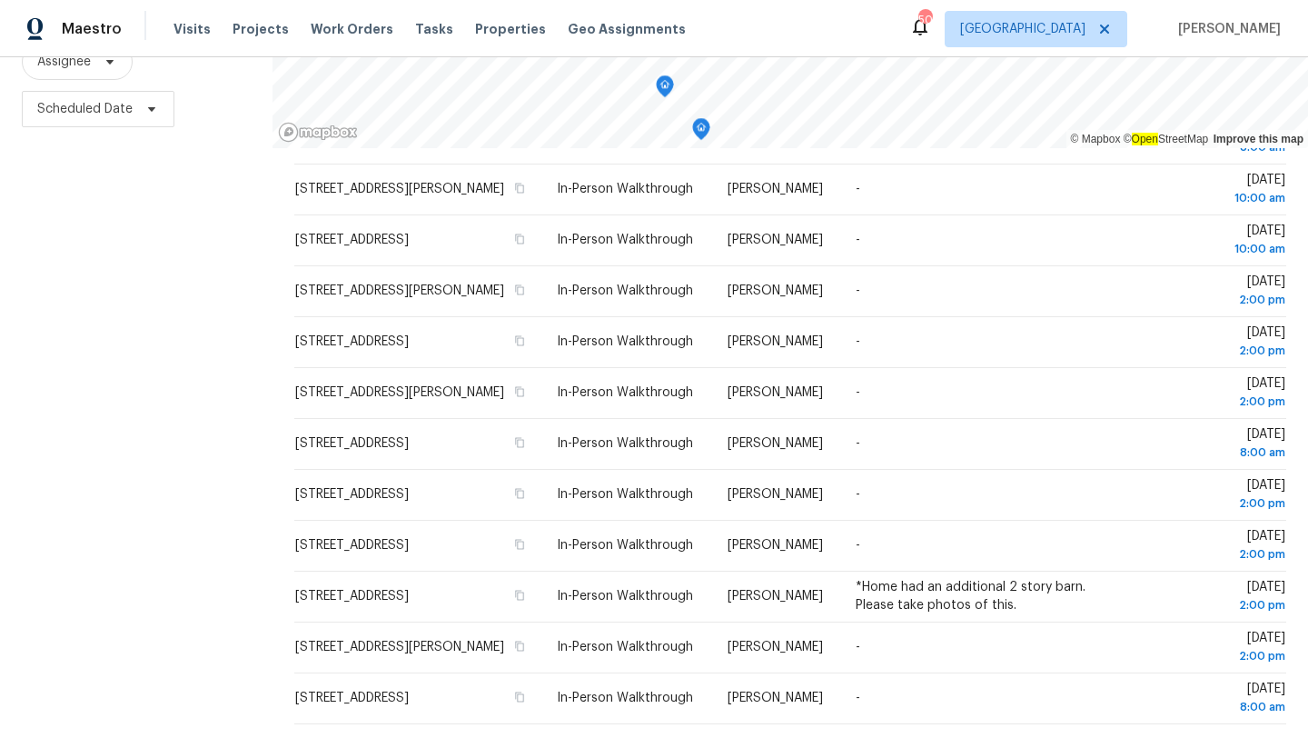
click at [82, 336] on div "Filters Reset ​ In-Person Walkthrough Assignee Scheduled Date" at bounding box center [136, 307] width 273 height 863
click at [1059, 25] on span "[GEOGRAPHIC_DATA]" at bounding box center [1036, 29] width 183 height 36
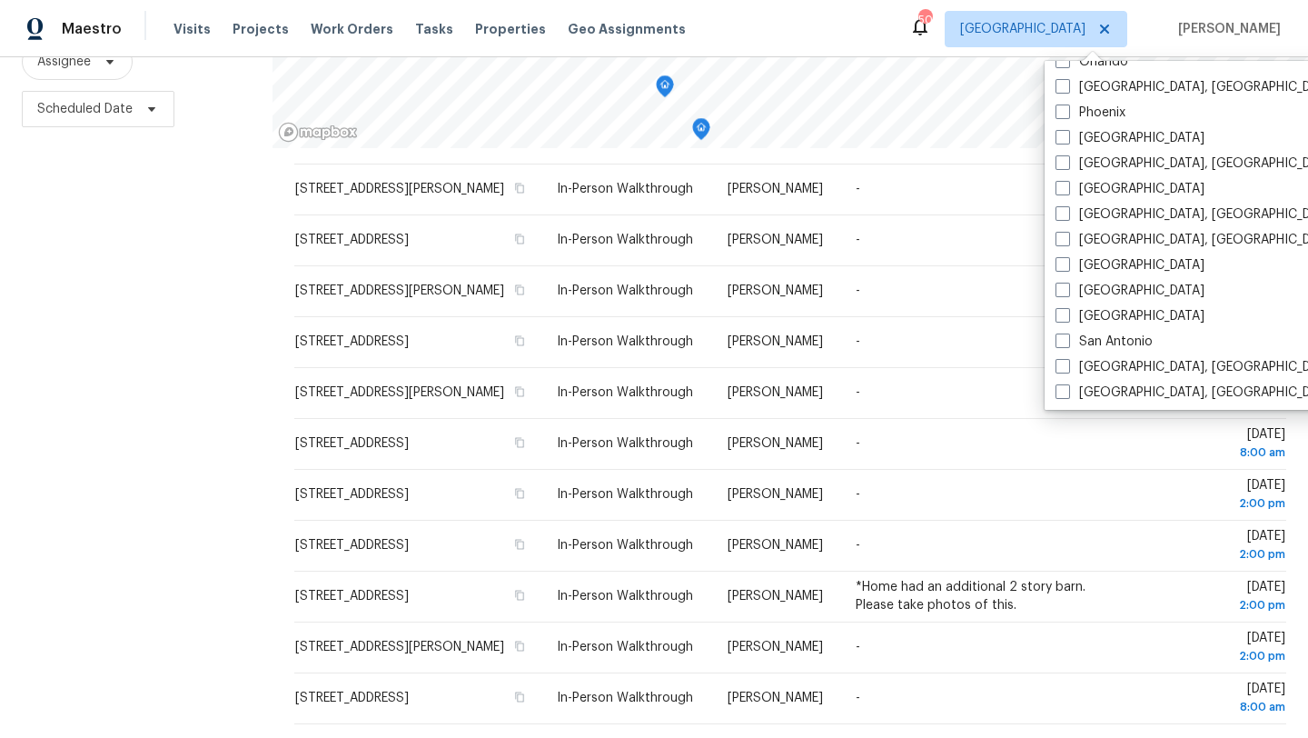
scroll to position [1009, 0]
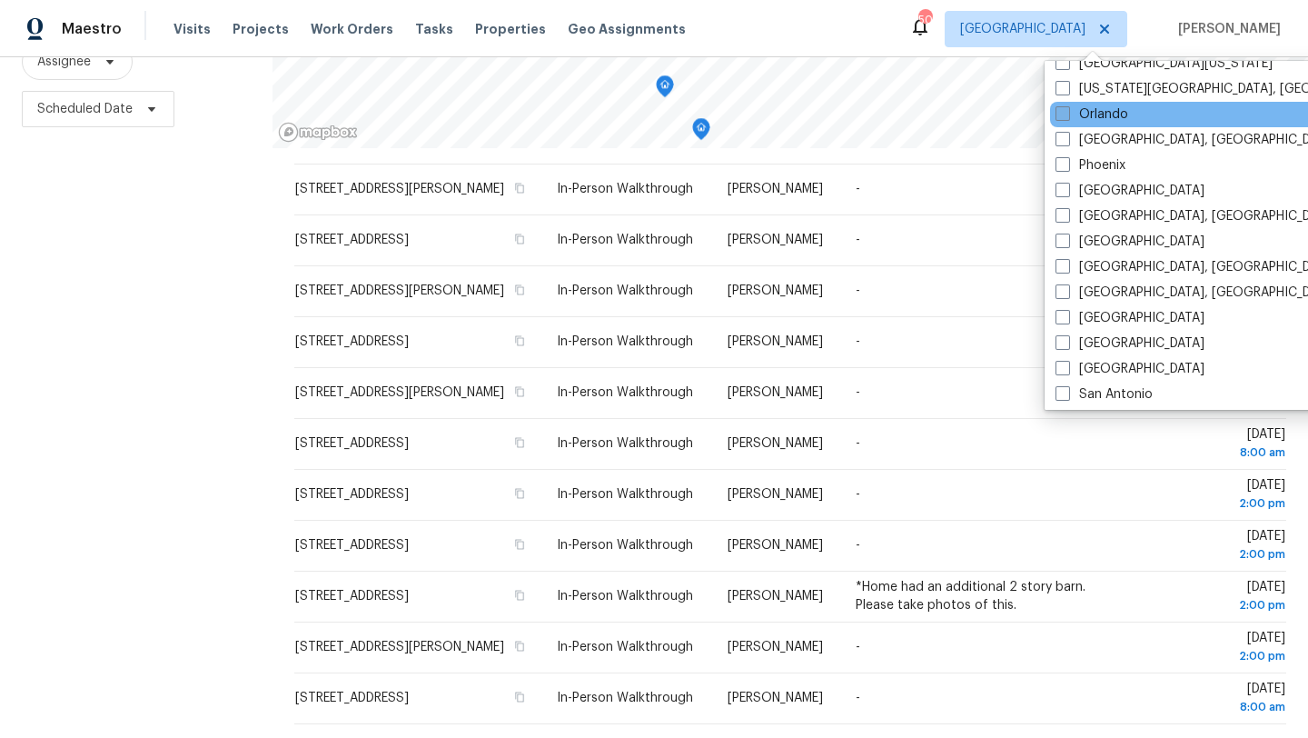
click at [1060, 119] on span at bounding box center [1063, 113] width 15 height 15
click at [1060, 117] on input "Orlando" at bounding box center [1062, 111] width 12 height 12
checkbox input "true"
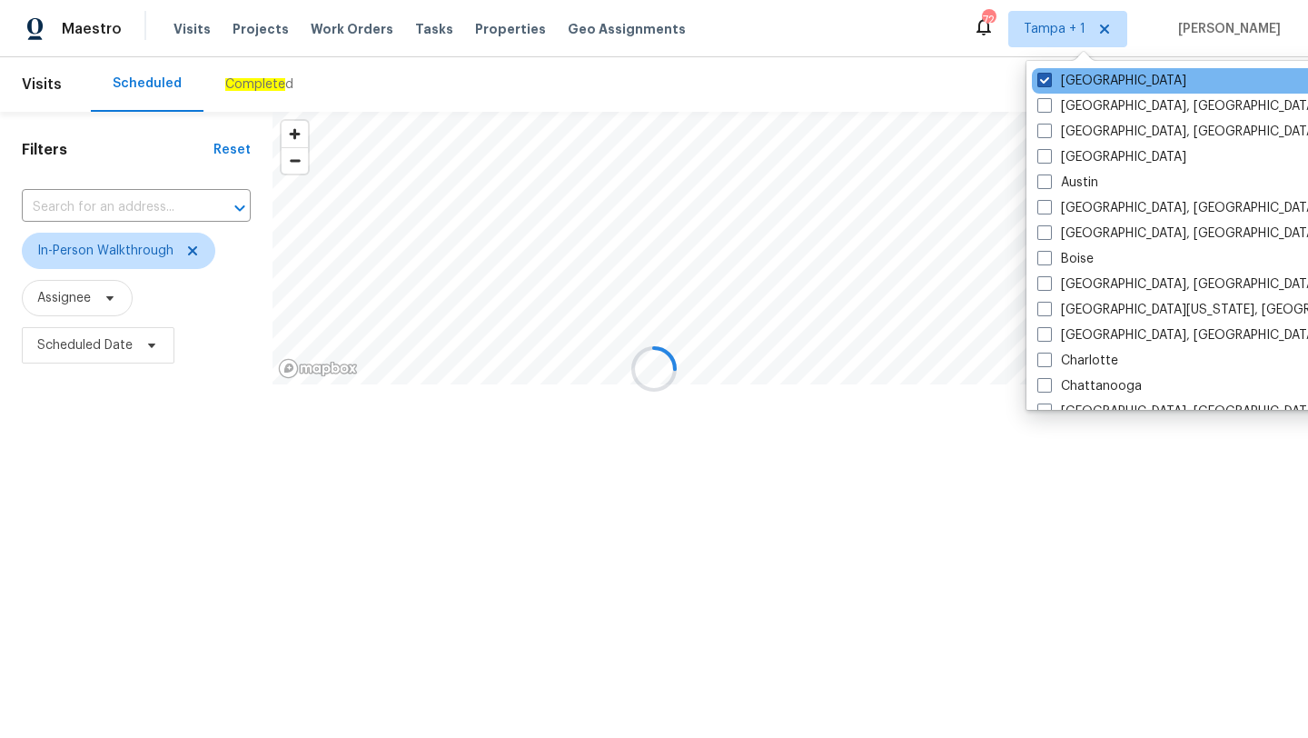
click at [1041, 83] on span at bounding box center [1045, 80] width 15 height 15
click at [1041, 83] on input "[GEOGRAPHIC_DATA]" at bounding box center [1044, 78] width 12 height 12
checkbox input "false"
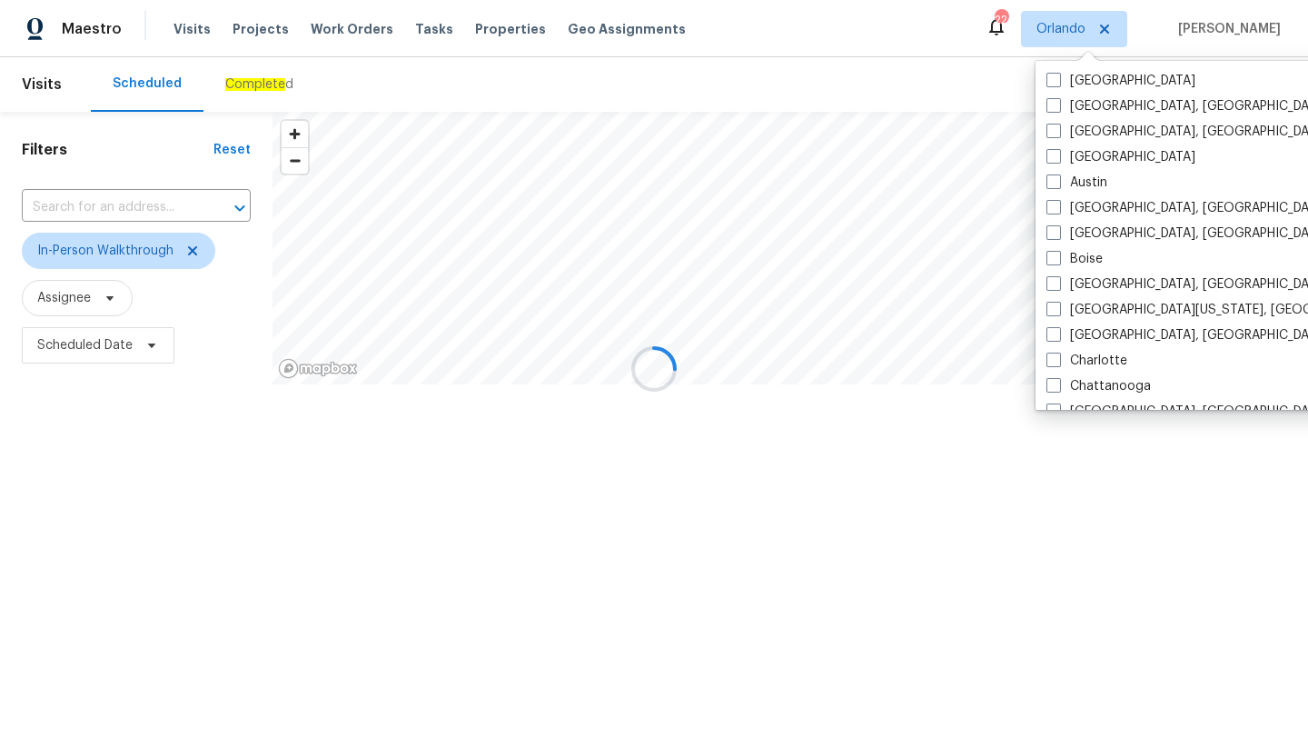
click at [666, 81] on div at bounding box center [654, 369] width 1308 height 738
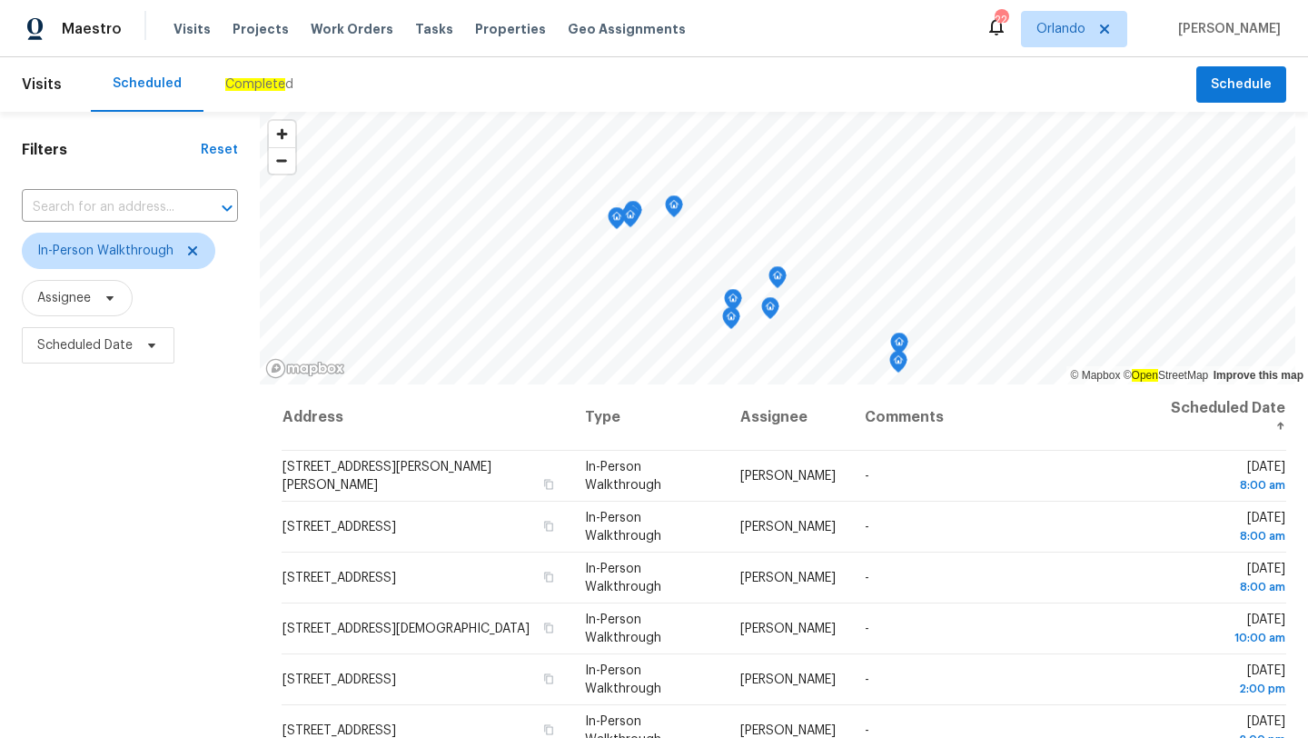
scroll to position [236, 0]
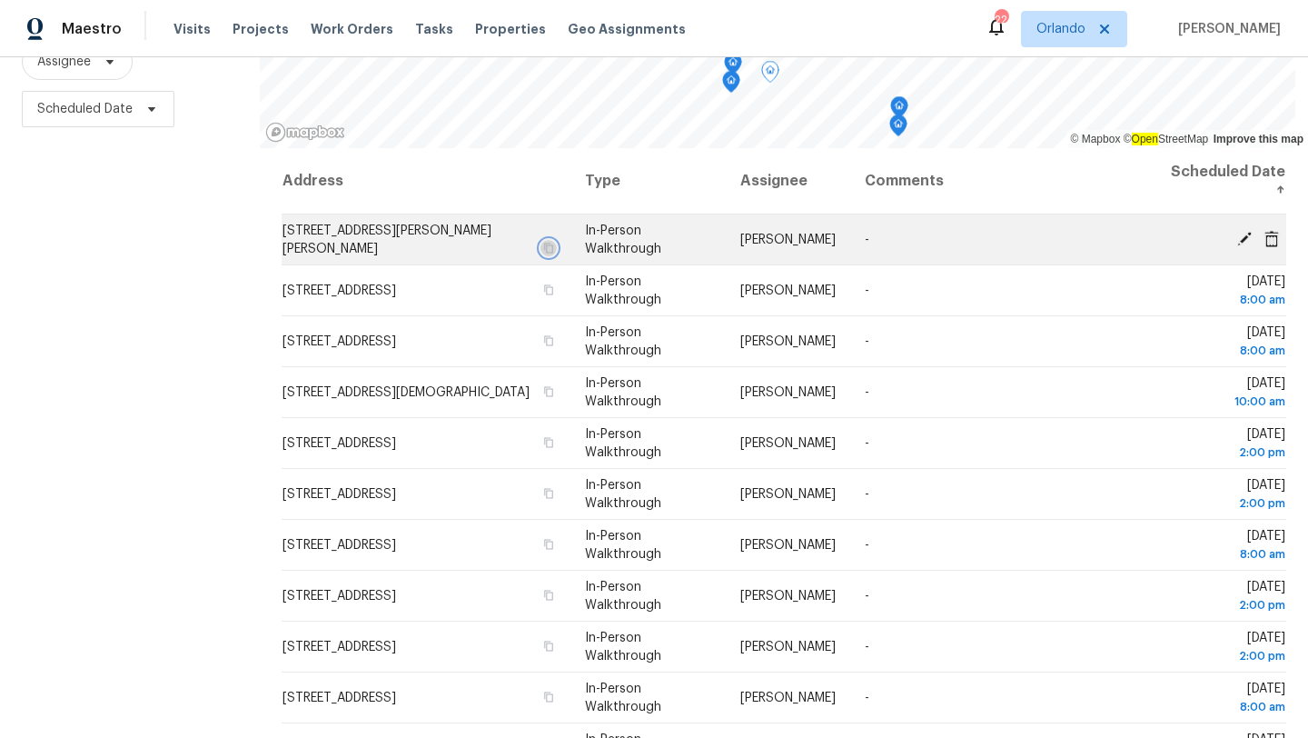
click at [553, 243] on icon "button" at bounding box center [547, 248] width 11 height 11
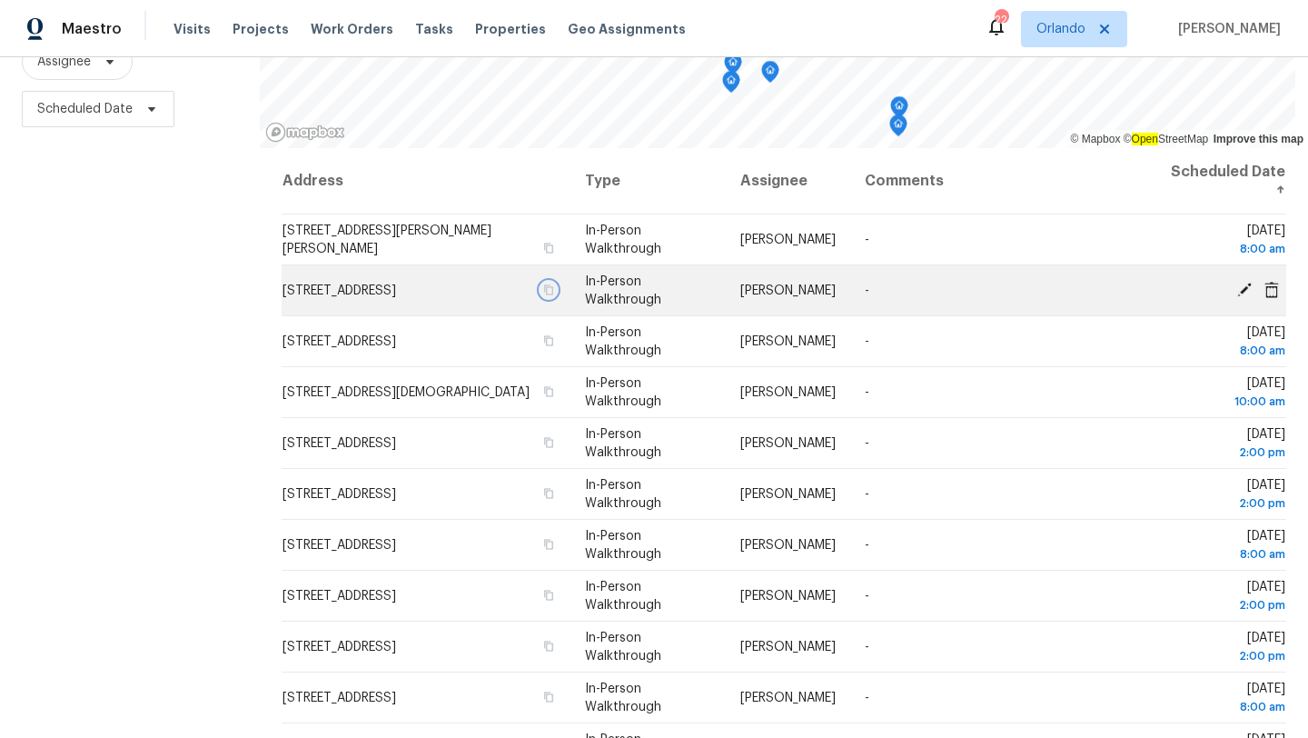
click at [553, 290] on icon "button" at bounding box center [547, 289] width 11 height 11
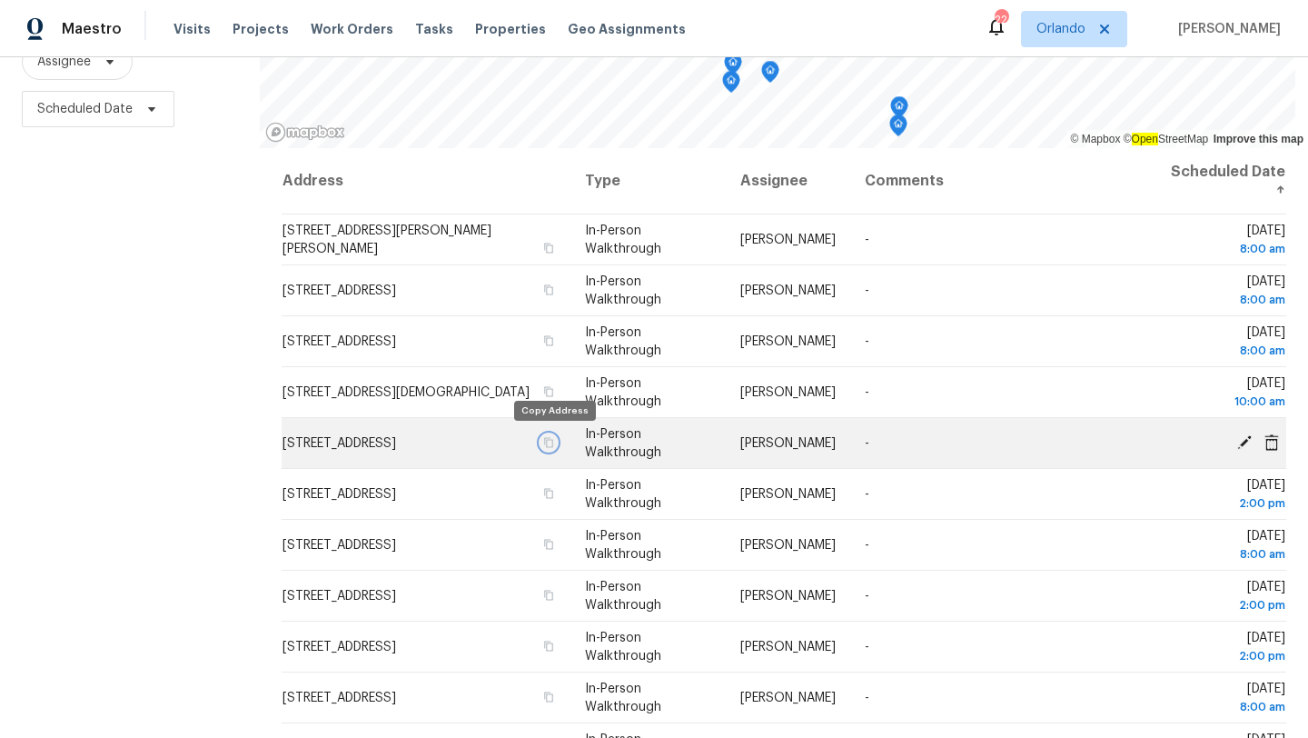
click at [553, 443] on icon "button" at bounding box center [547, 442] width 11 height 11
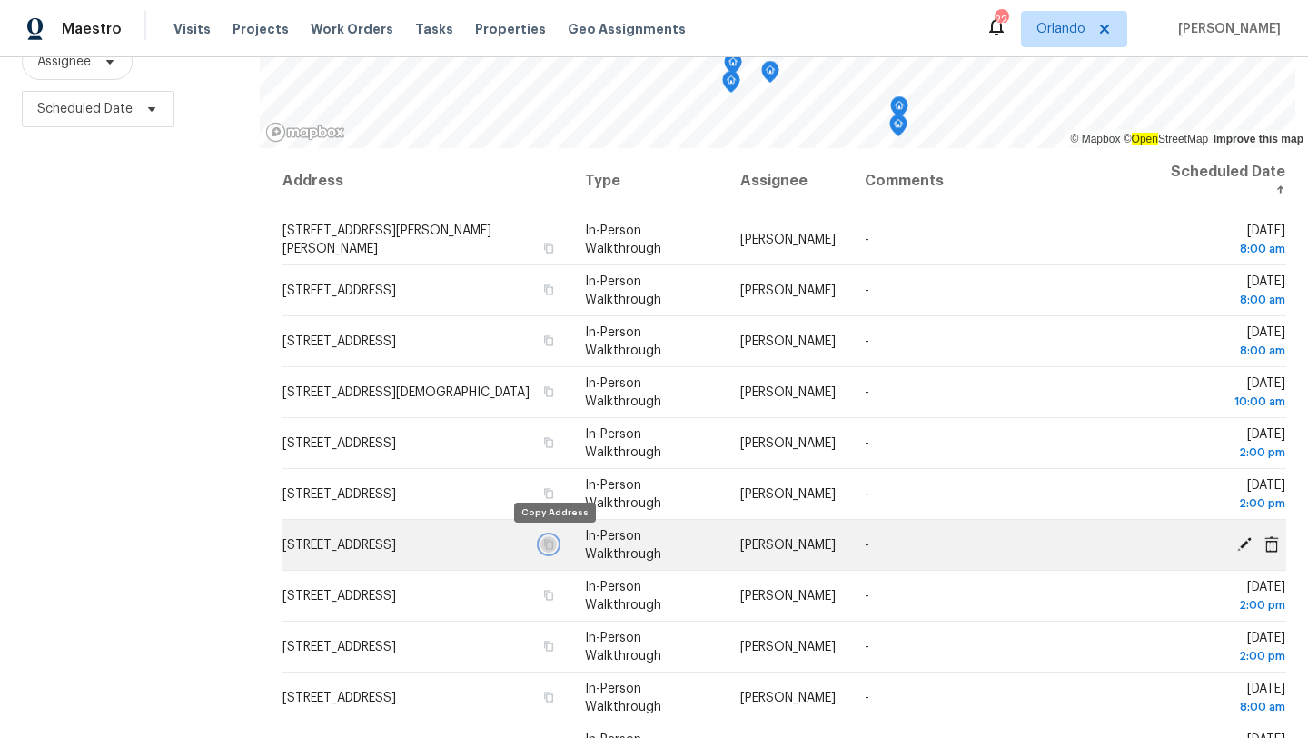
click at [552, 543] on icon "button" at bounding box center [547, 544] width 11 height 11
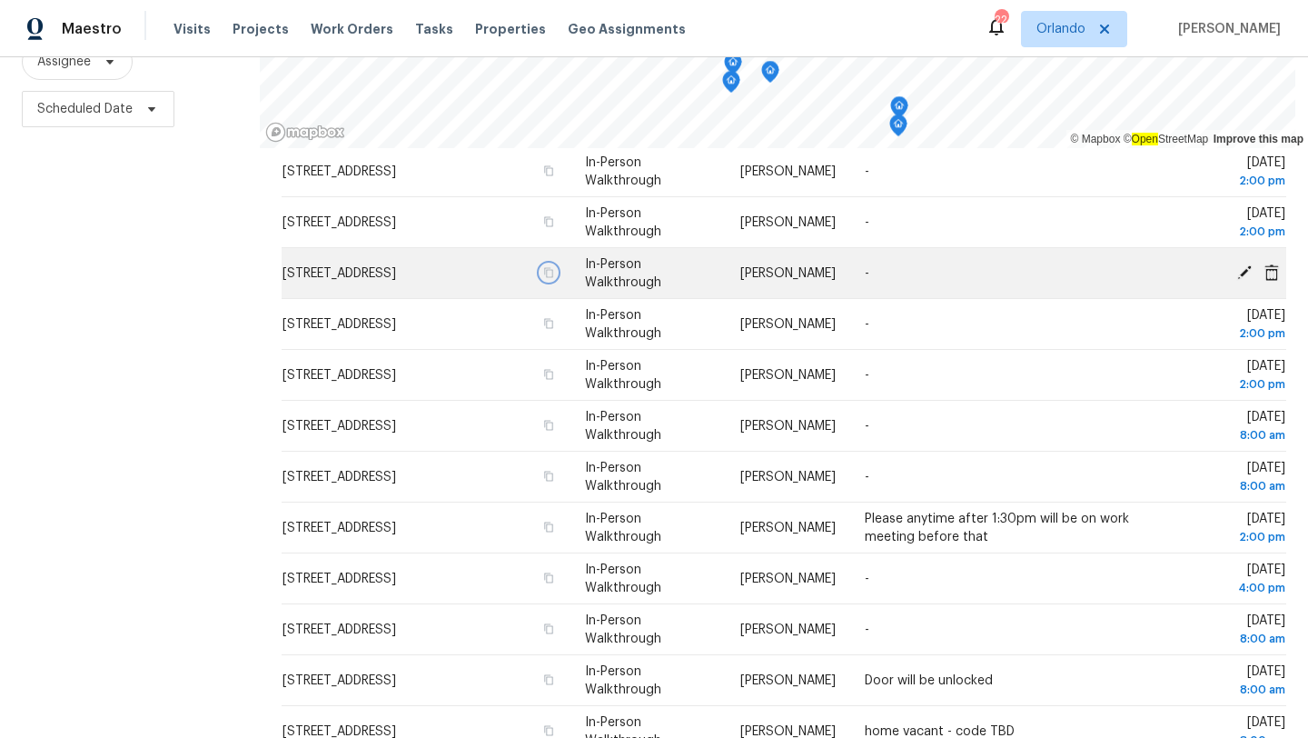
scroll to position [304, 0]
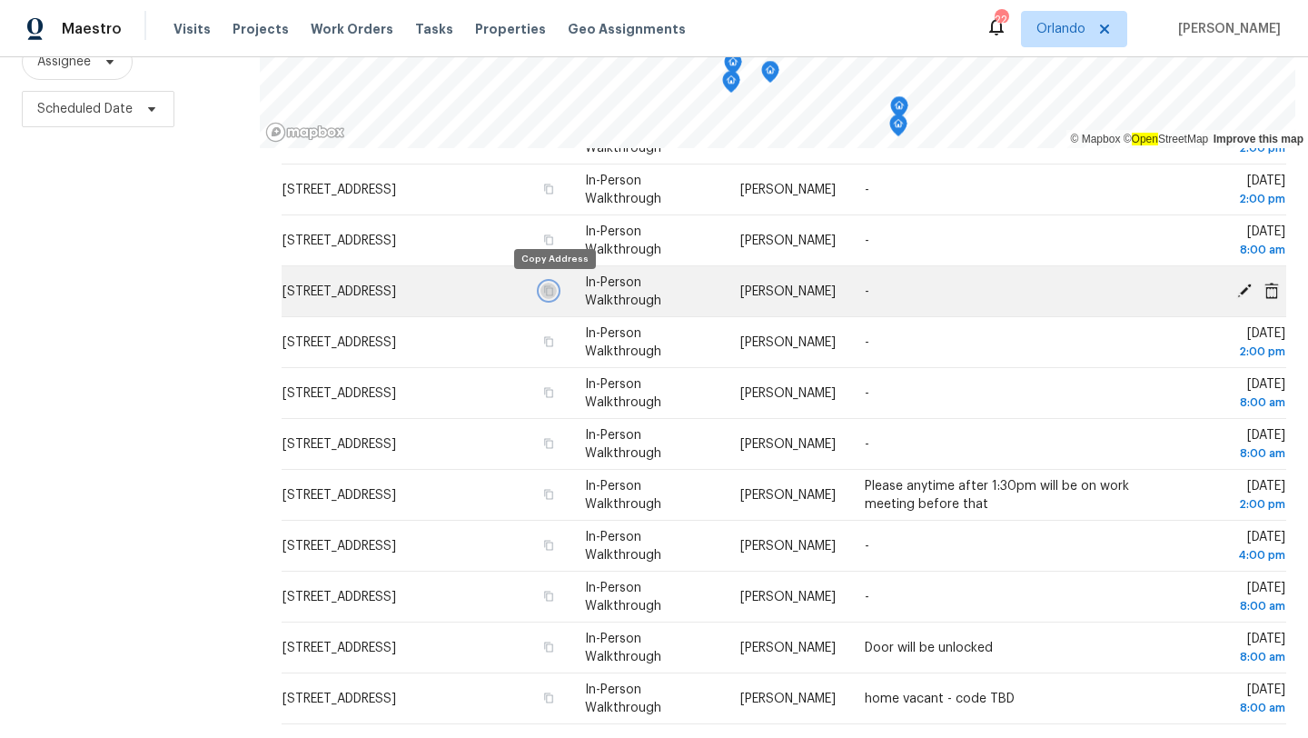
click at [553, 288] on icon "button" at bounding box center [547, 290] width 11 height 11
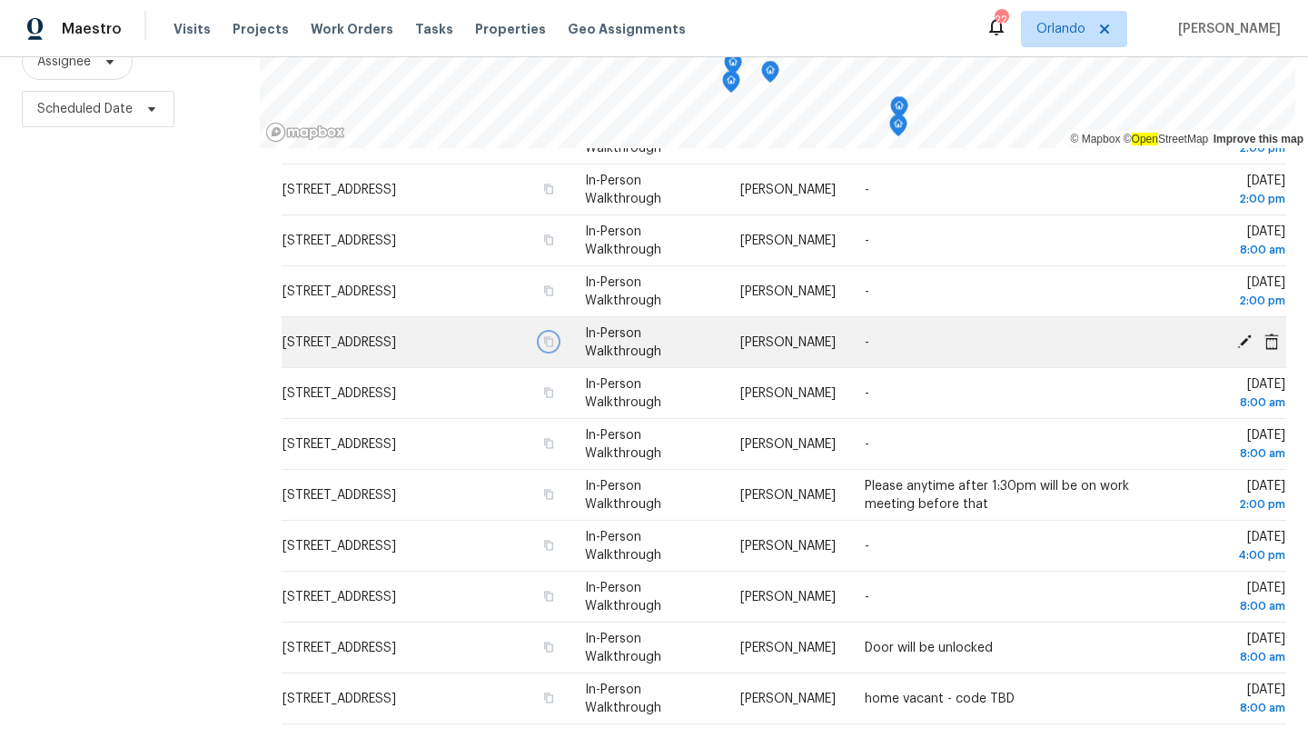
click at [553, 340] on icon "button" at bounding box center [547, 341] width 11 height 11
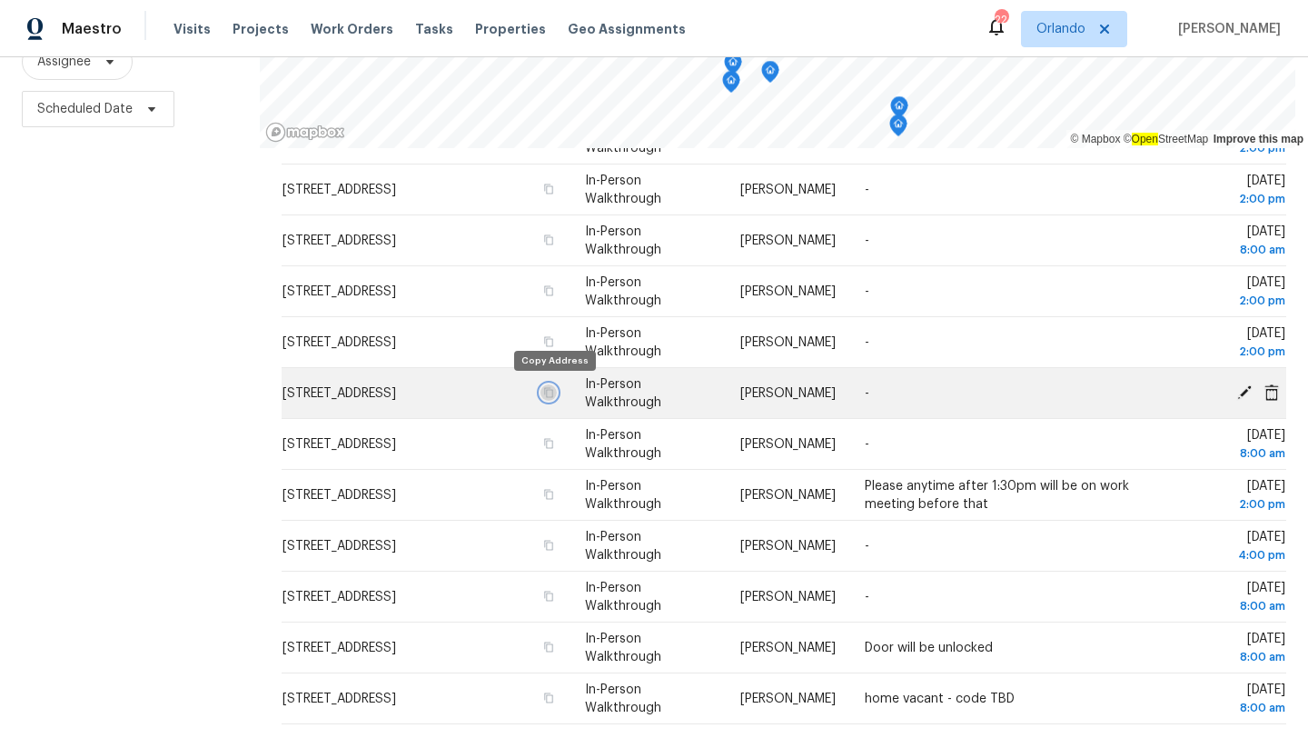
click at [553, 390] on icon "button" at bounding box center [547, 392] width 11 height 11
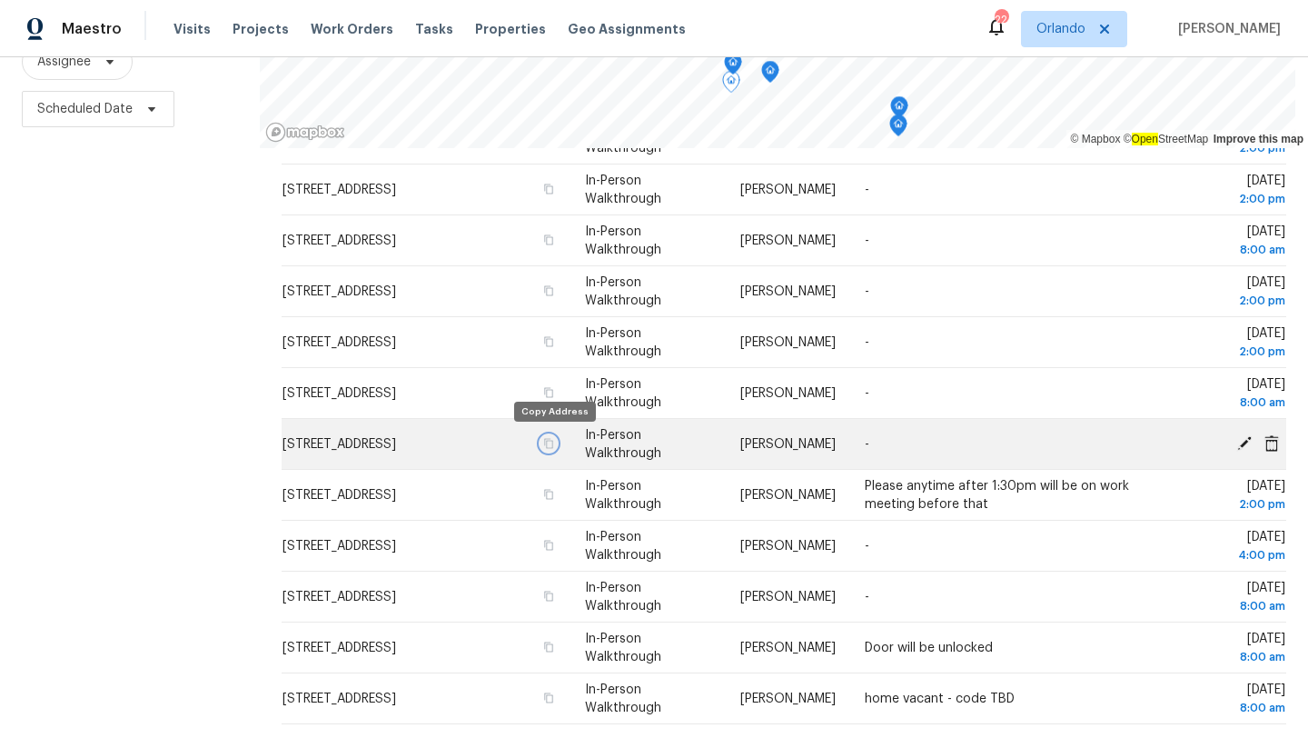
click at [553, 442] on icon "button" at bounding box center [547, 443] width 11 height 11
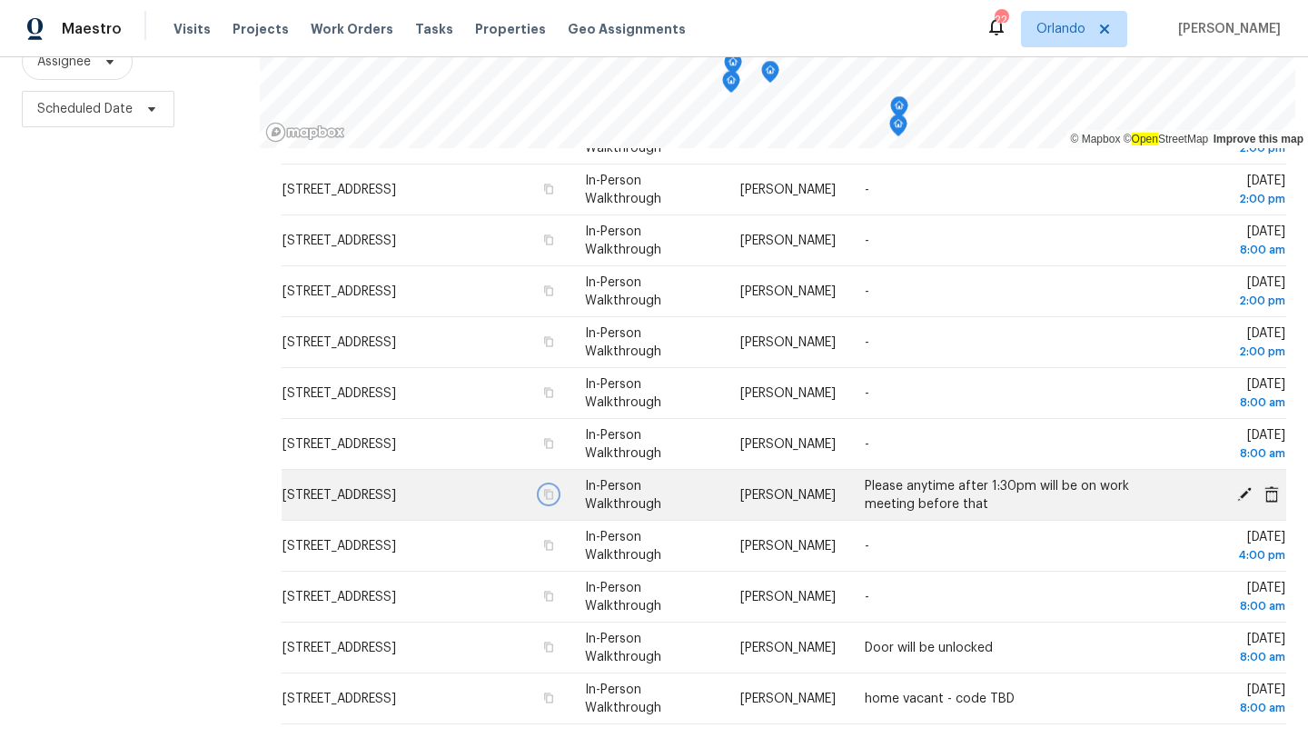
click at [553, 494] on icon "button" at bounding box center [547, 494] width 11 height 11
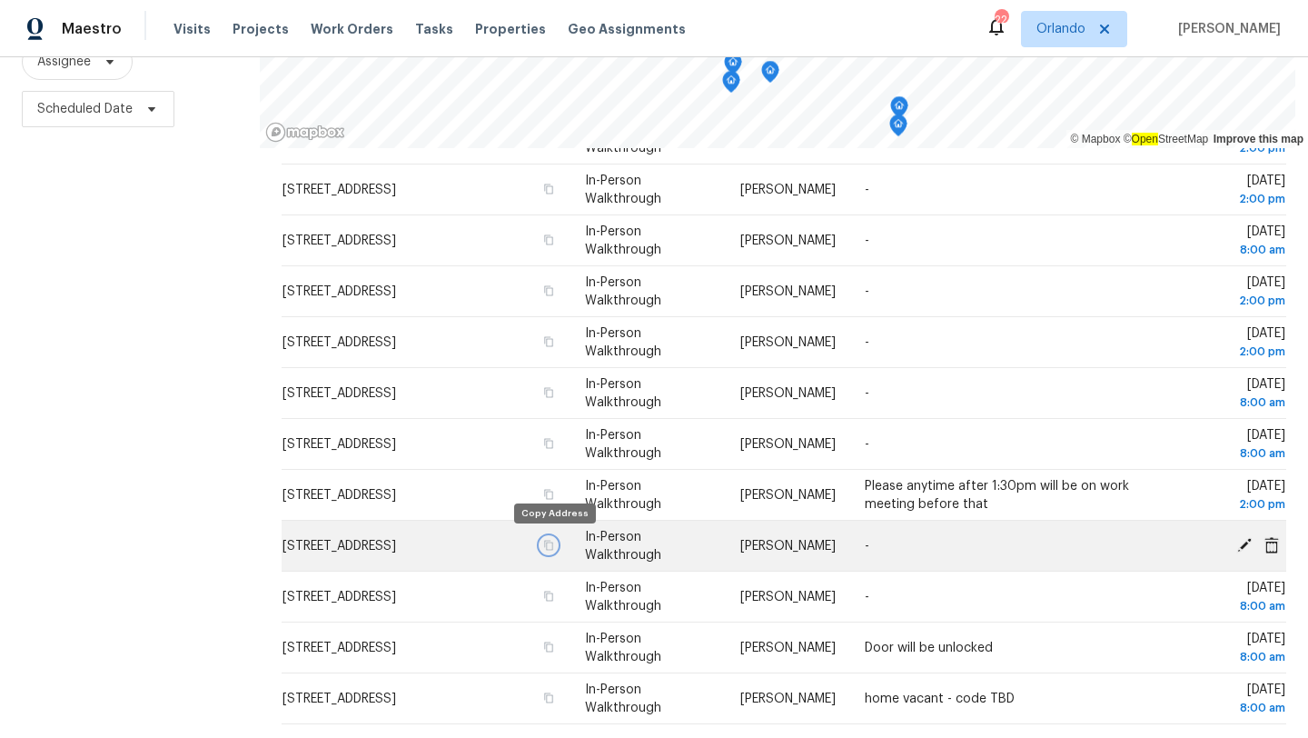
click at [552, 542] on icon "button" at bounding box center [547, 545] width 11 height 11
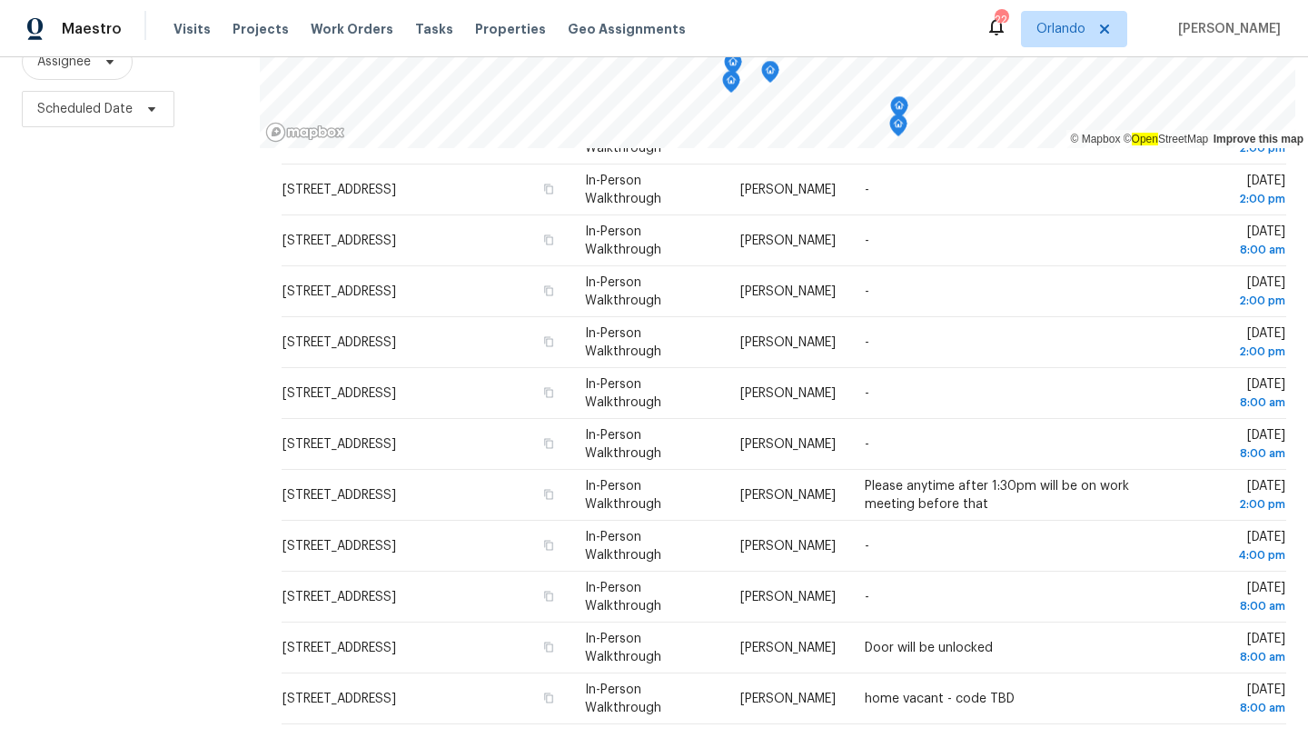
click at [1071, 50] on div "Maestro Visits Projects Work Orders Tasks Properties Geo Assignments 22 Orlando…" at bounding box center [654, 28] width 1308 height 57
click at [1062, 25] on span "Orlando" at bounding box center [1061, 29] width 49 height 18
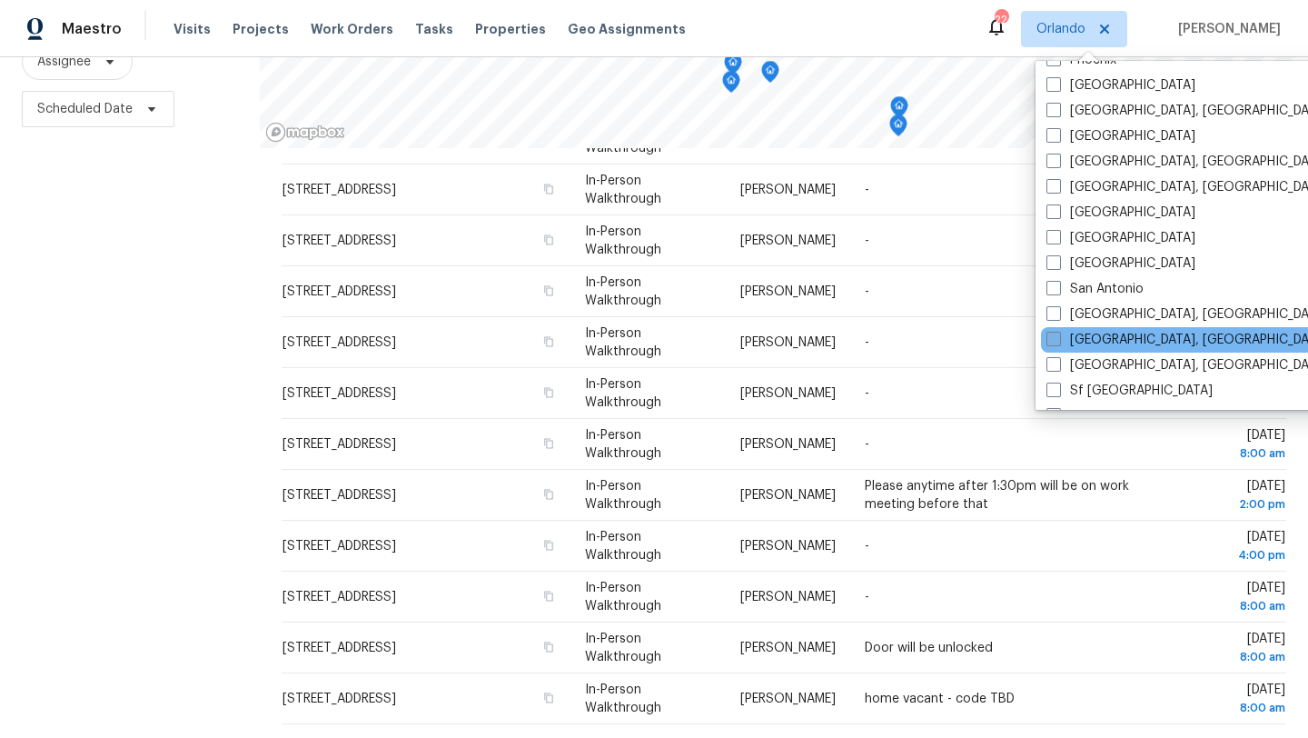
scroll to position [1111, 0]
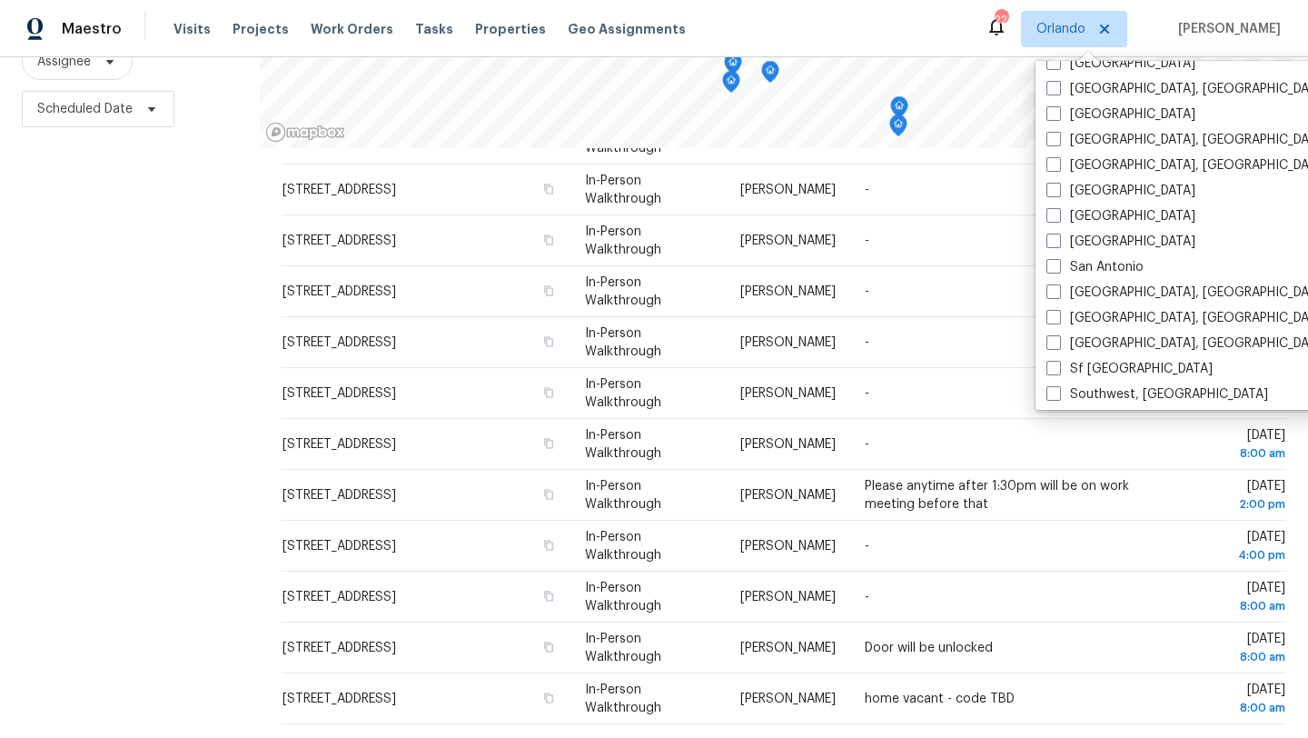
click at [156, 294] on div "Filters Reset ​ In-Person Walkthrough Assignee Scheduled Date" at bounding box center [130, 307] width 260 height 863
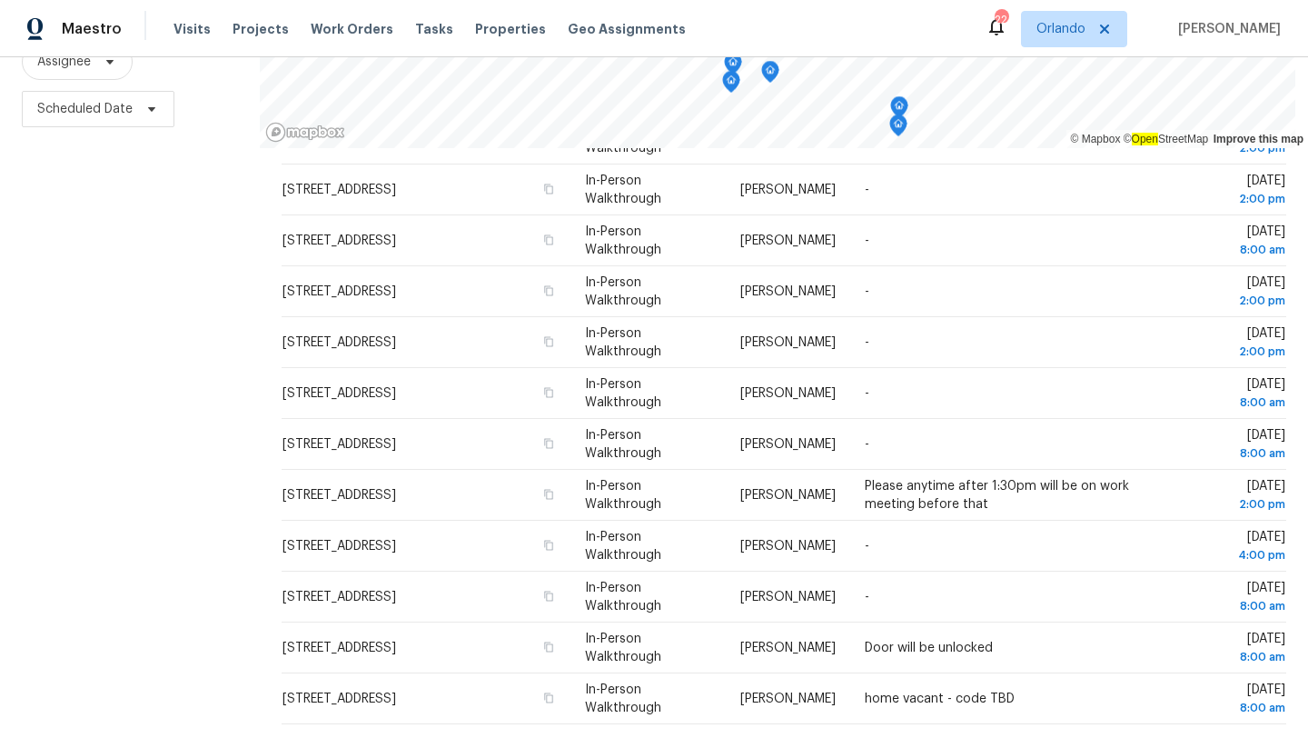
scroll to position [0, 0]
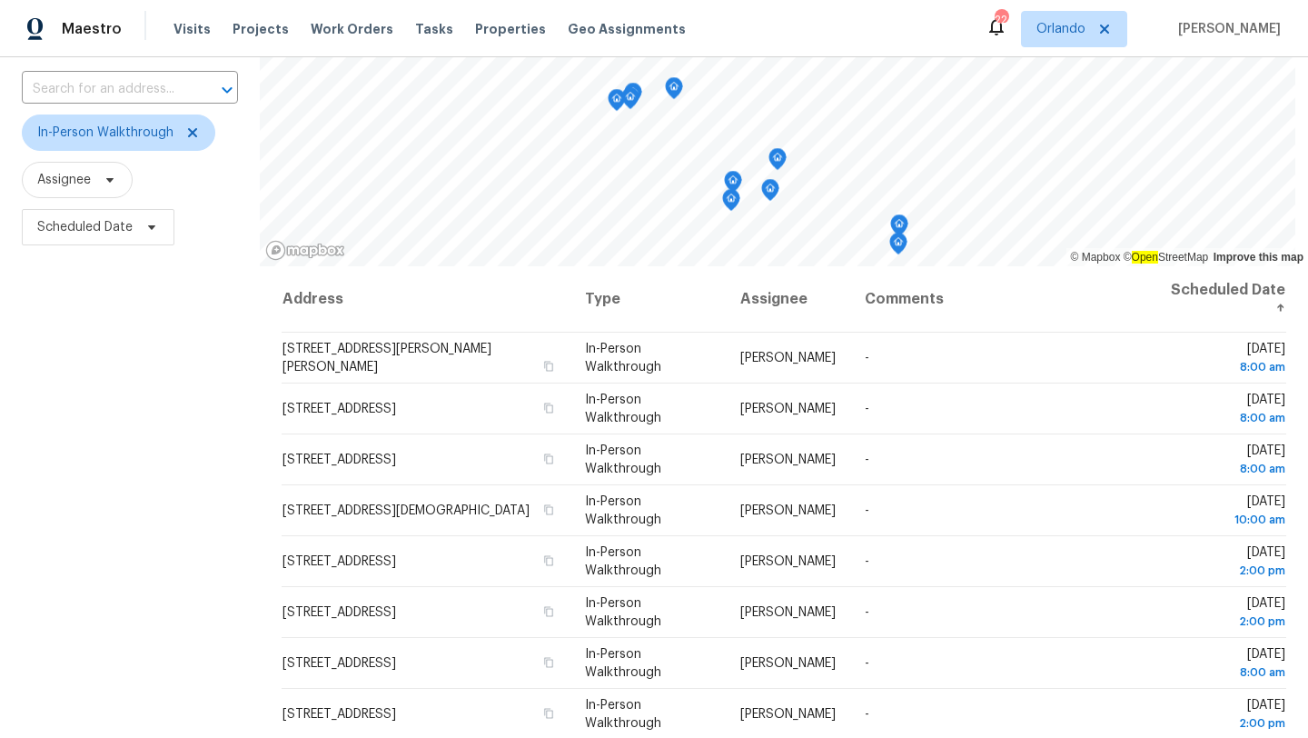
scroll to position [236, 0]
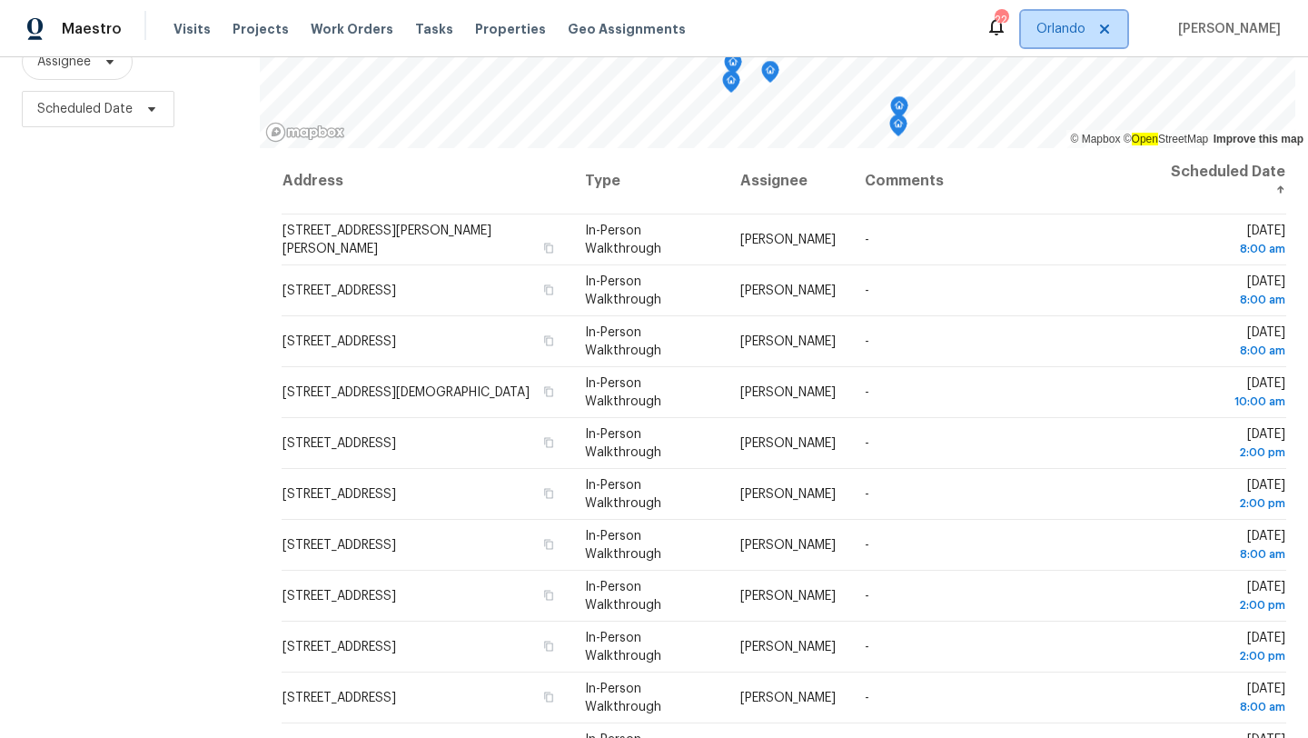
click at [1053, 32] on span "Orlando" at bounding box center [1061, 29] width 49 height 18
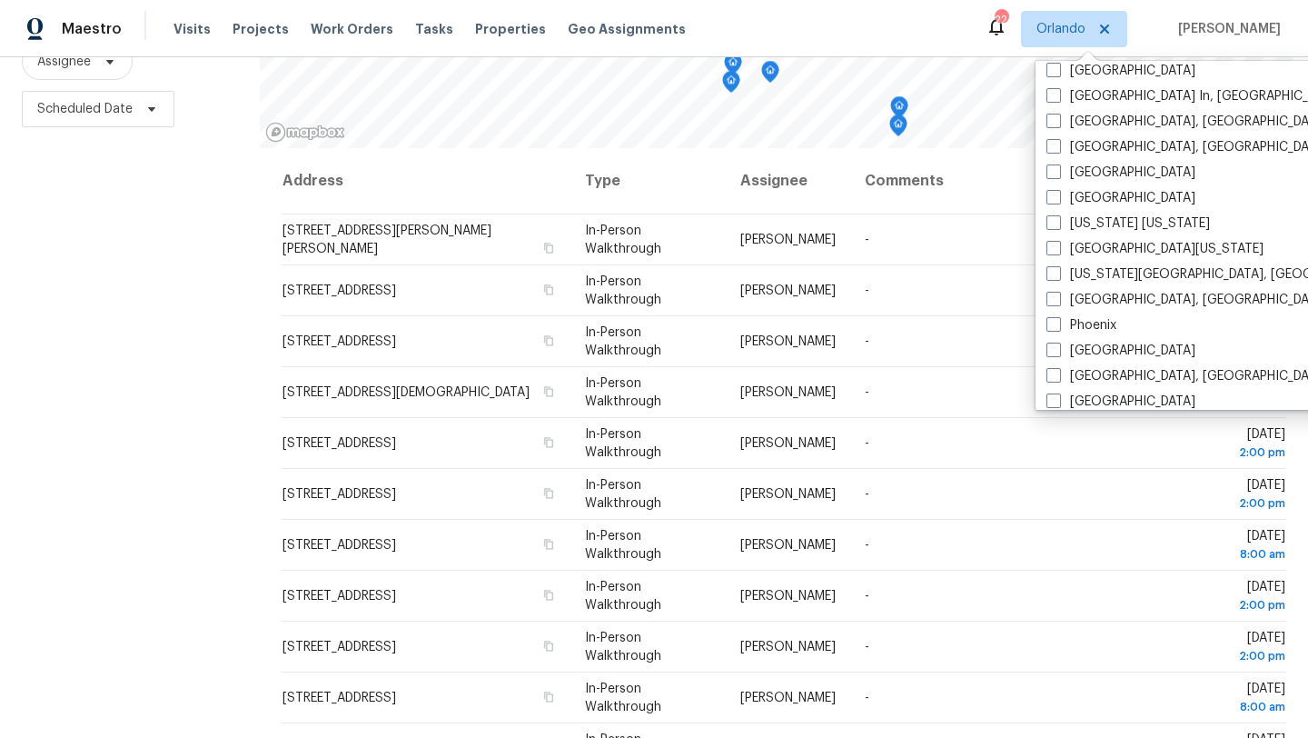
scroll to position [858, 0]
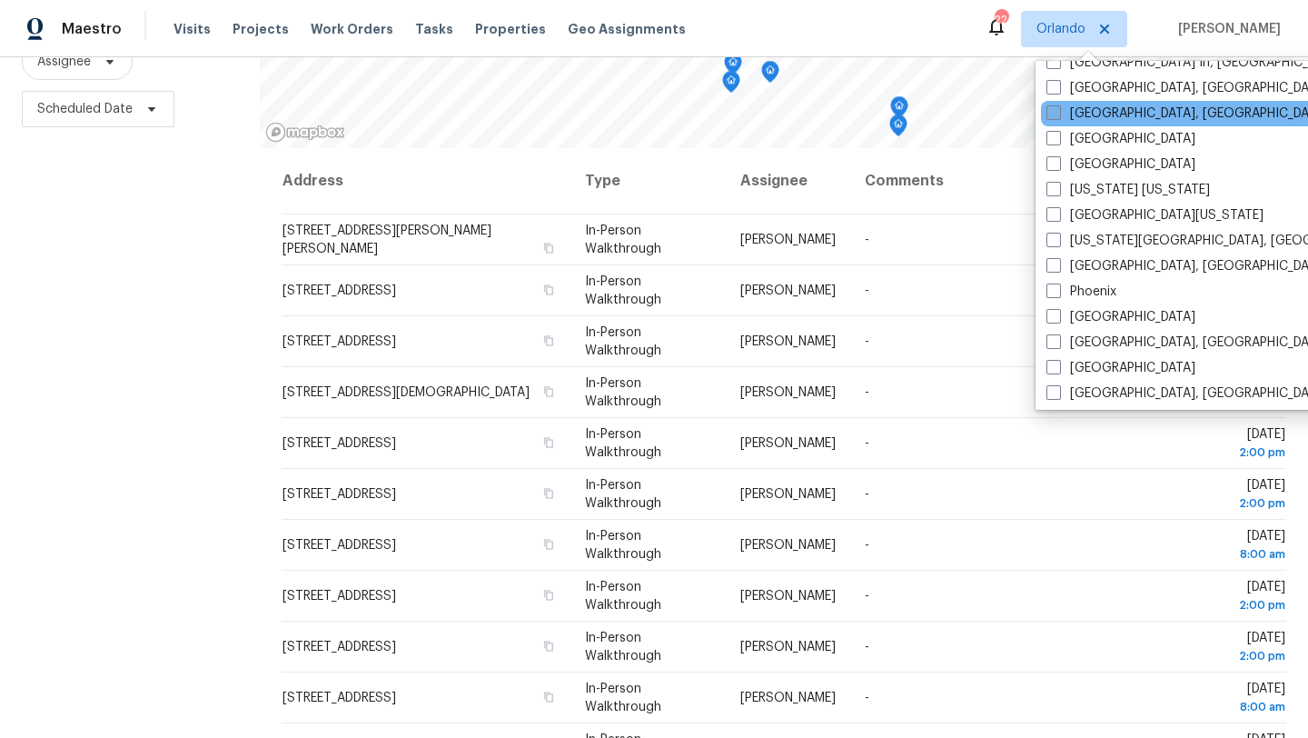
click at [1048, 112] on span at bounding box center [1054, 112] width 15 height 15
click at [1048, 112] on input "[GEOGRAPHIC_DATA], [GEOGRAPHIC_DATA]" at bounding box center [1053, 110] width 12 height 12
checkbox input "true"
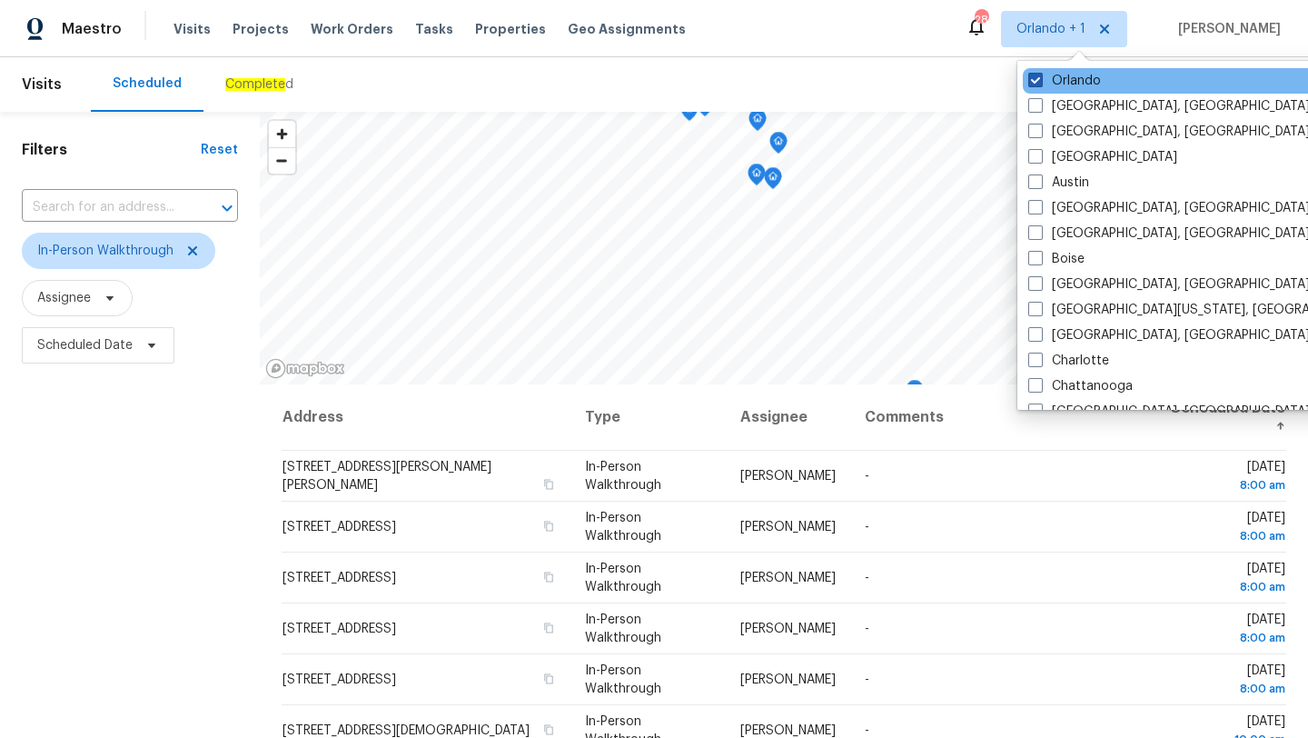
click at [1039, 78] on span at bounding box center [1036, 80] width 15 height 15
click at [1039, 78] on input "Orlando" at bounding box center [1035, 78] width 12 height 12
checkbox input "false"
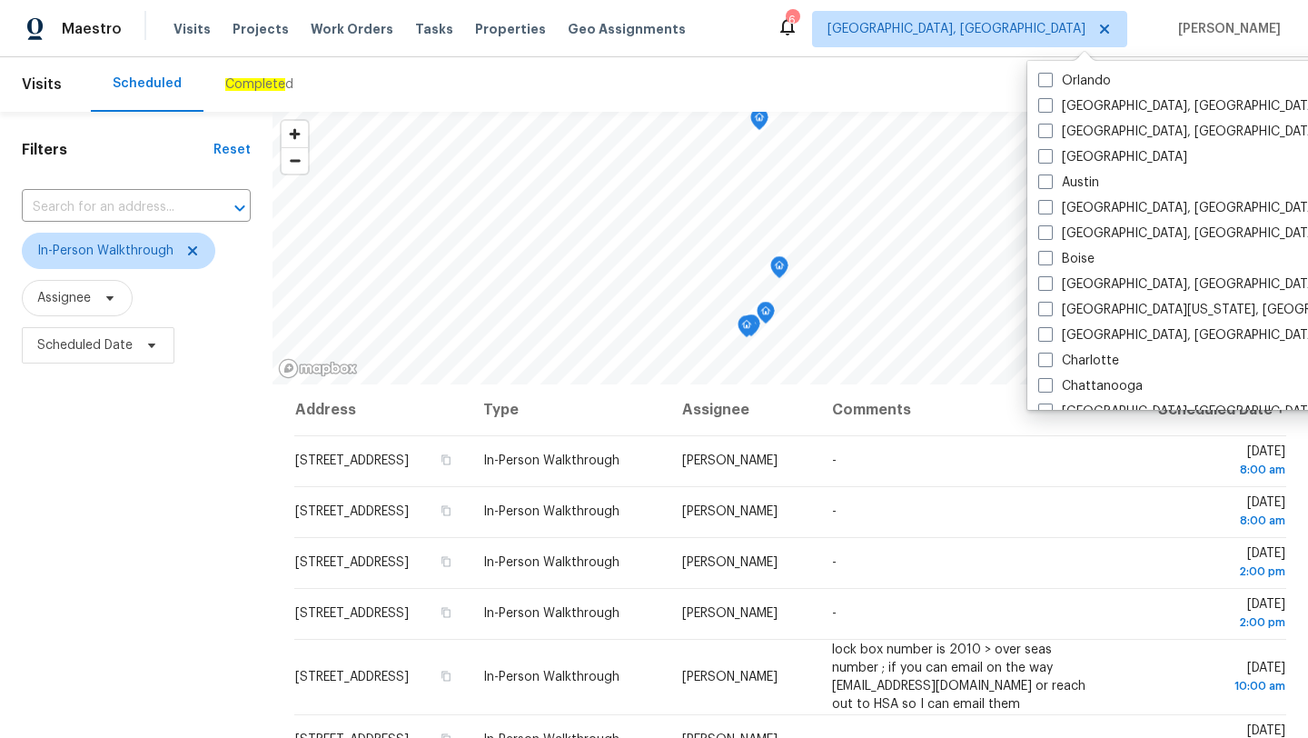
click at [727, 45] on div "Maestro Visits Projects Work Orders Tasks Properties Geo Assignments 6 Miami, F…" at bounding box center [654, 28] width 1308 height 57
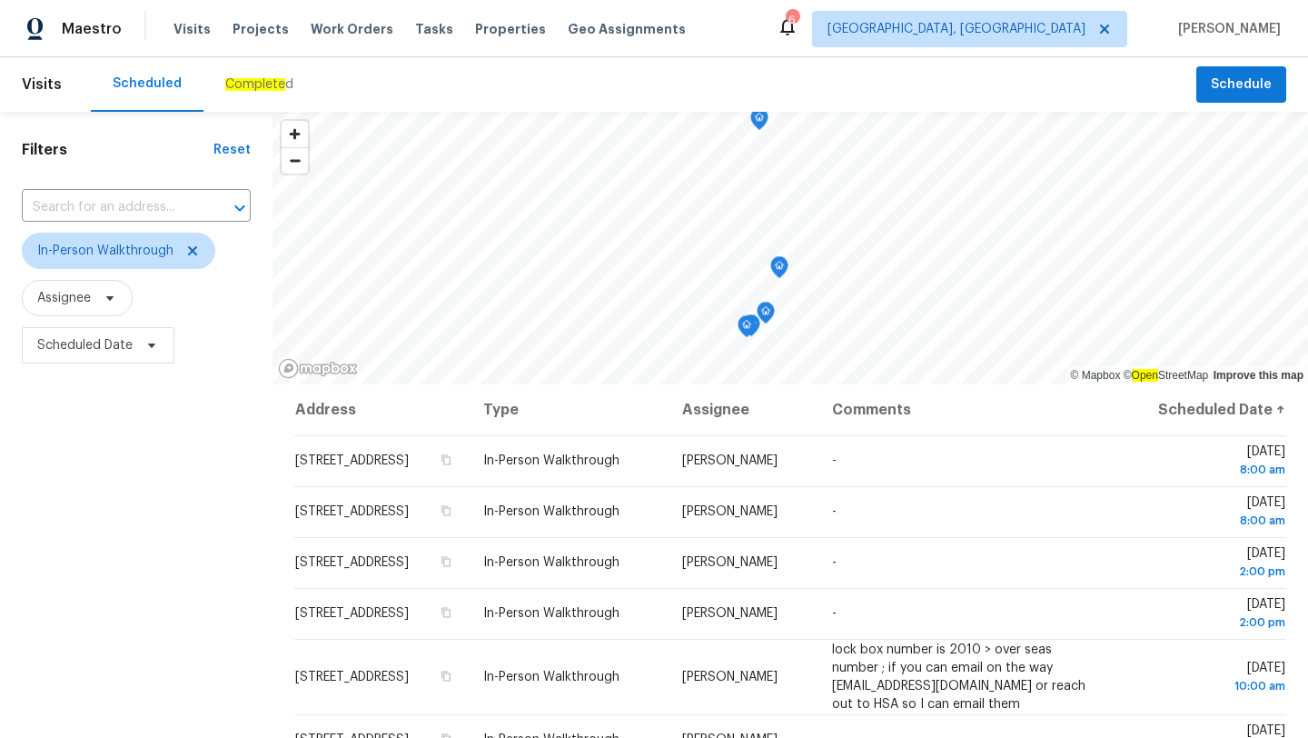
click at [178, 449] on div "Filters Reset ​ In-Person Walkthrough Assignee Scheduled Date" at bounding box center [136, 543] width 273 height 863
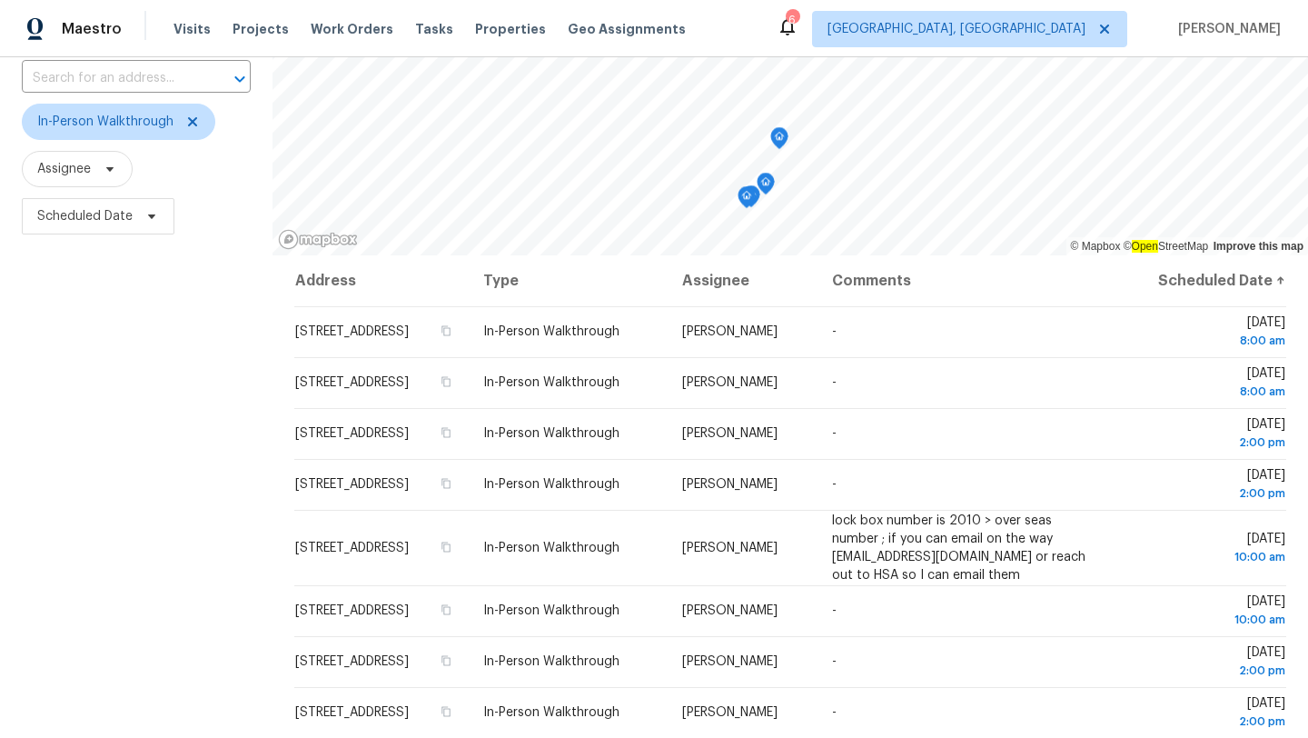
scroll to position [236, 0]
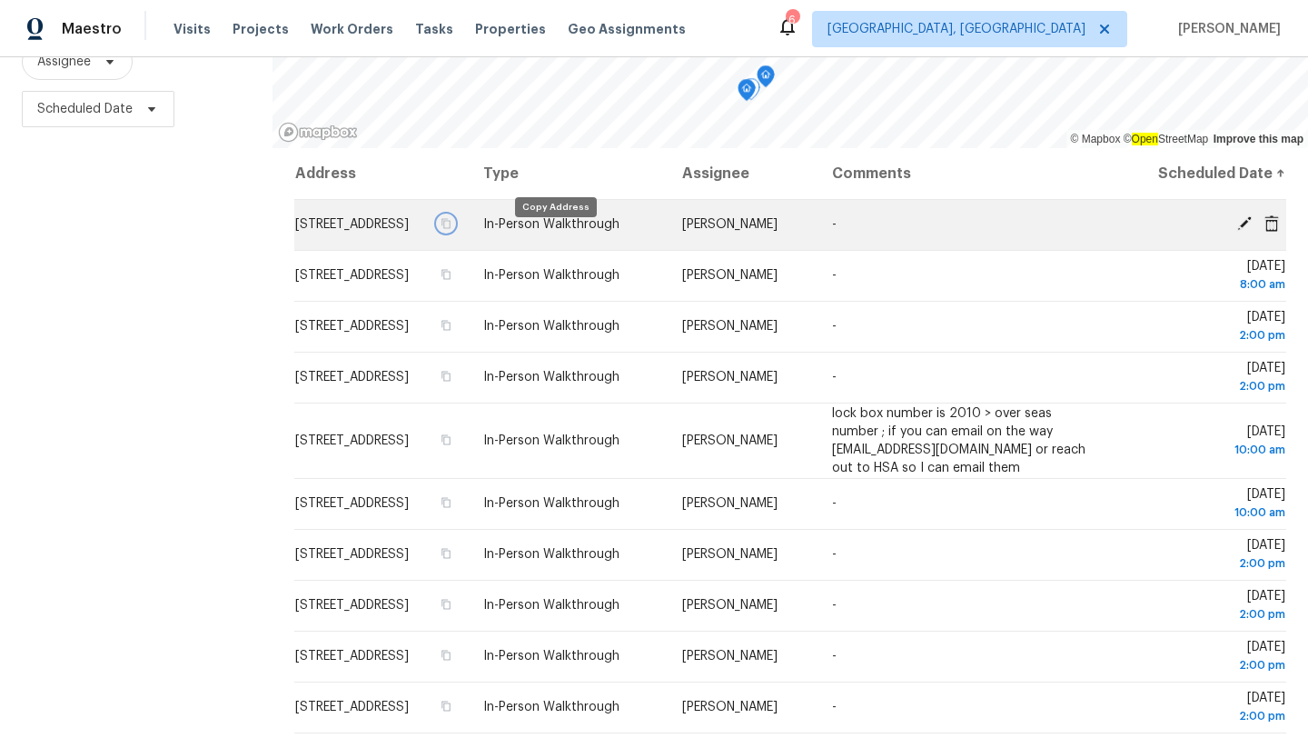
click at [452, 229] on icon "button" at bounding box center [446, 223] width 11 height 11
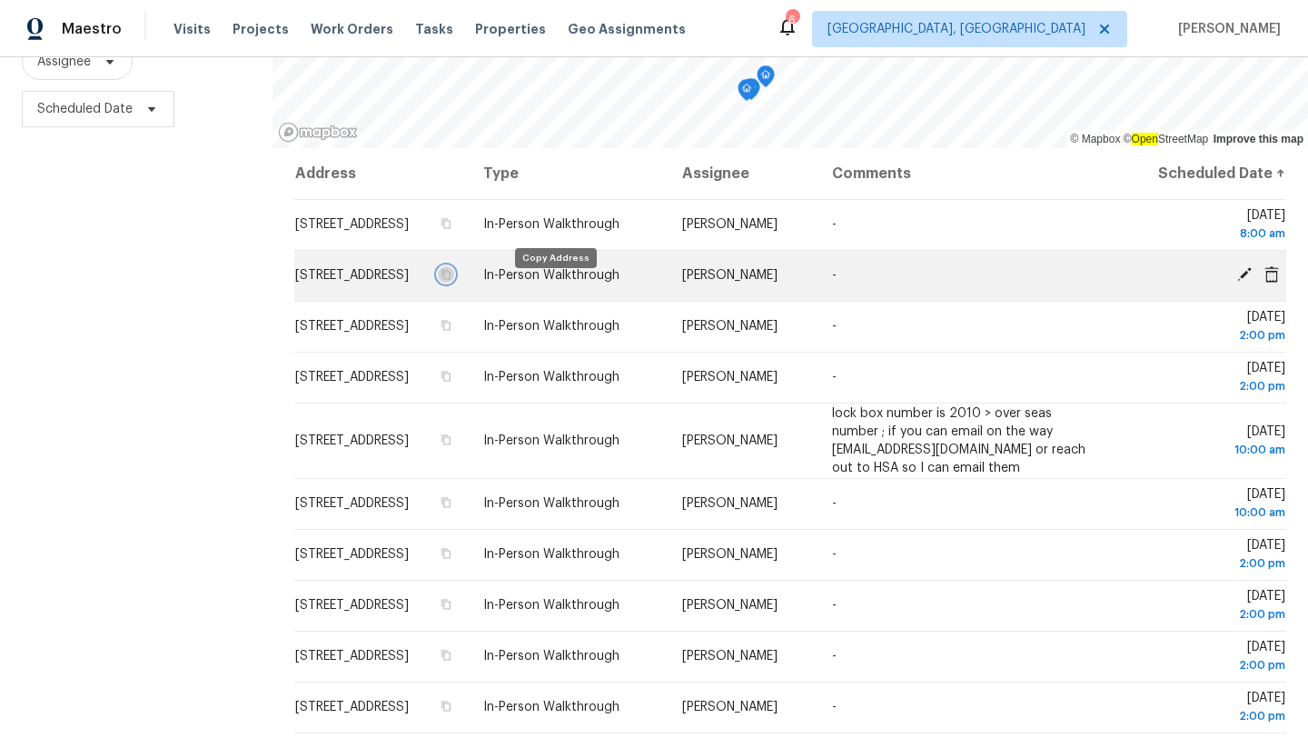
click at [452, 280] on icon "button" at bounding box center [446, 274] width 11 height 11
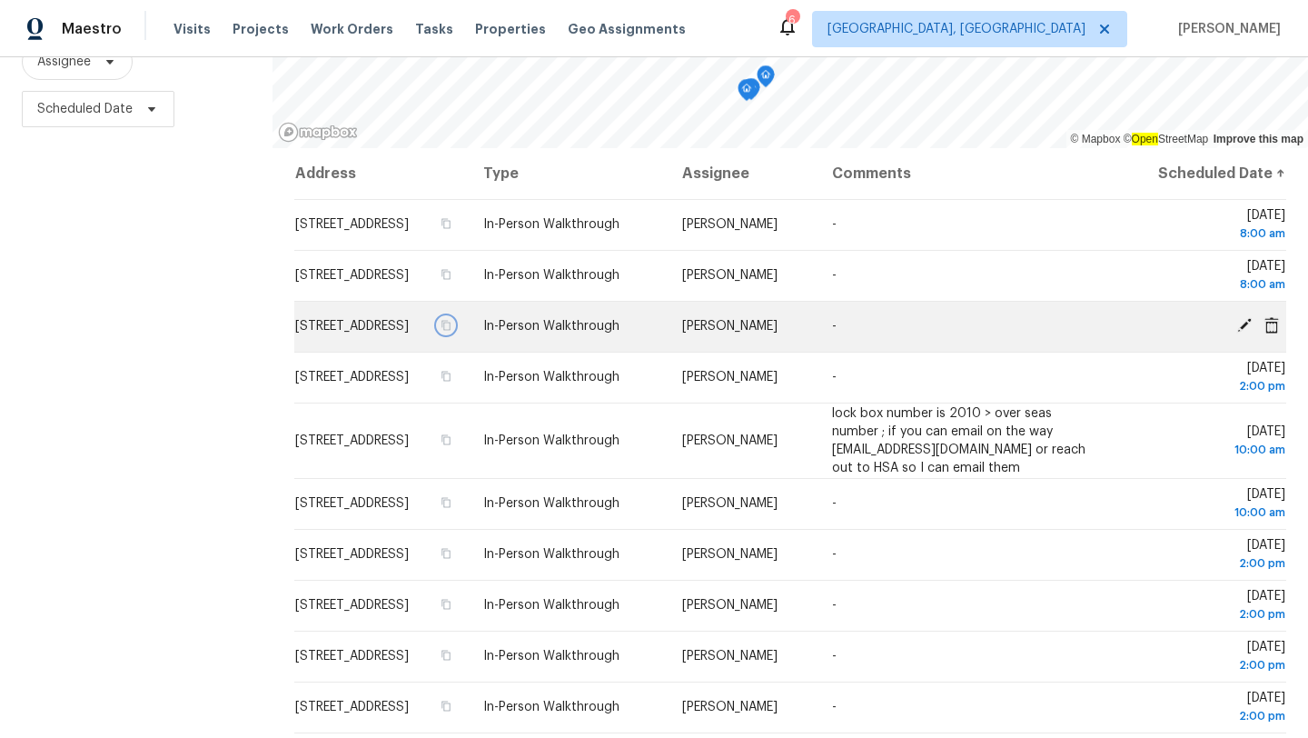
click at [452, 331] on icon "button" at bounding box center [447, 326] width 9 height 10
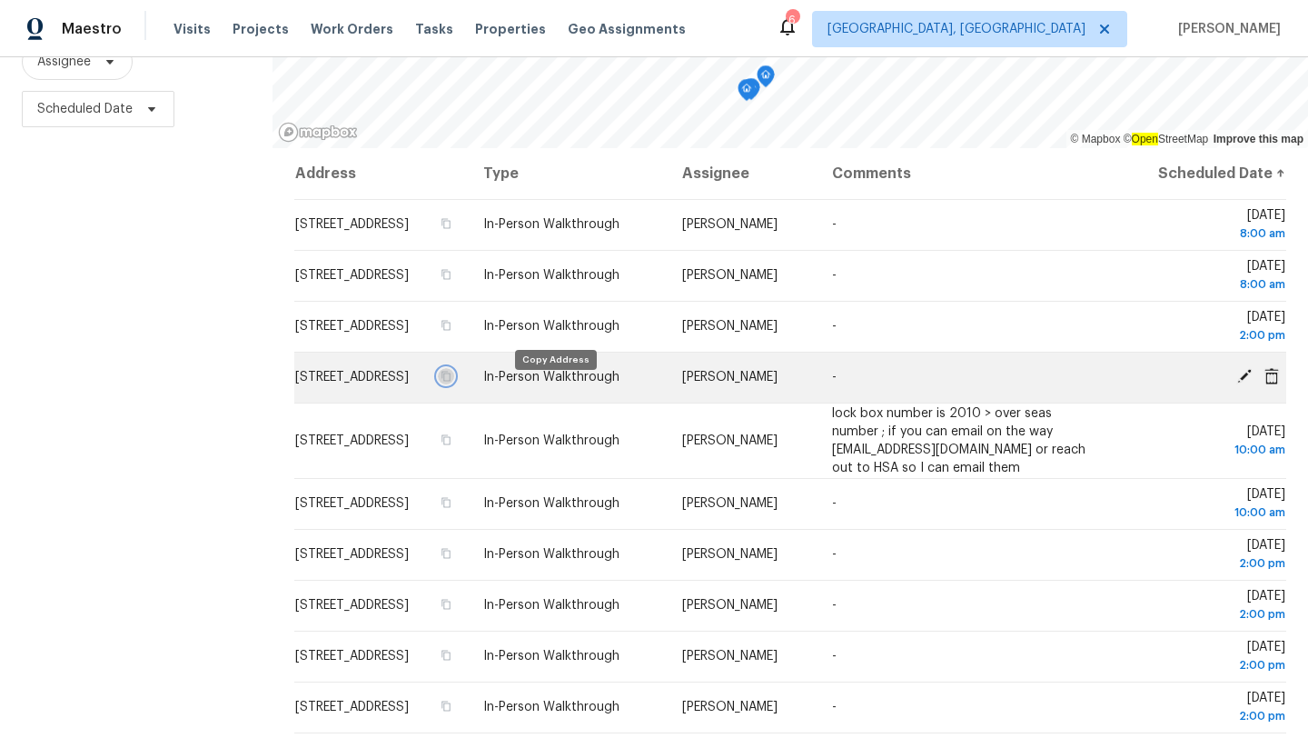
click at [452, 382] on icon "button" at bounding box center [447, 377] width 9 height 10
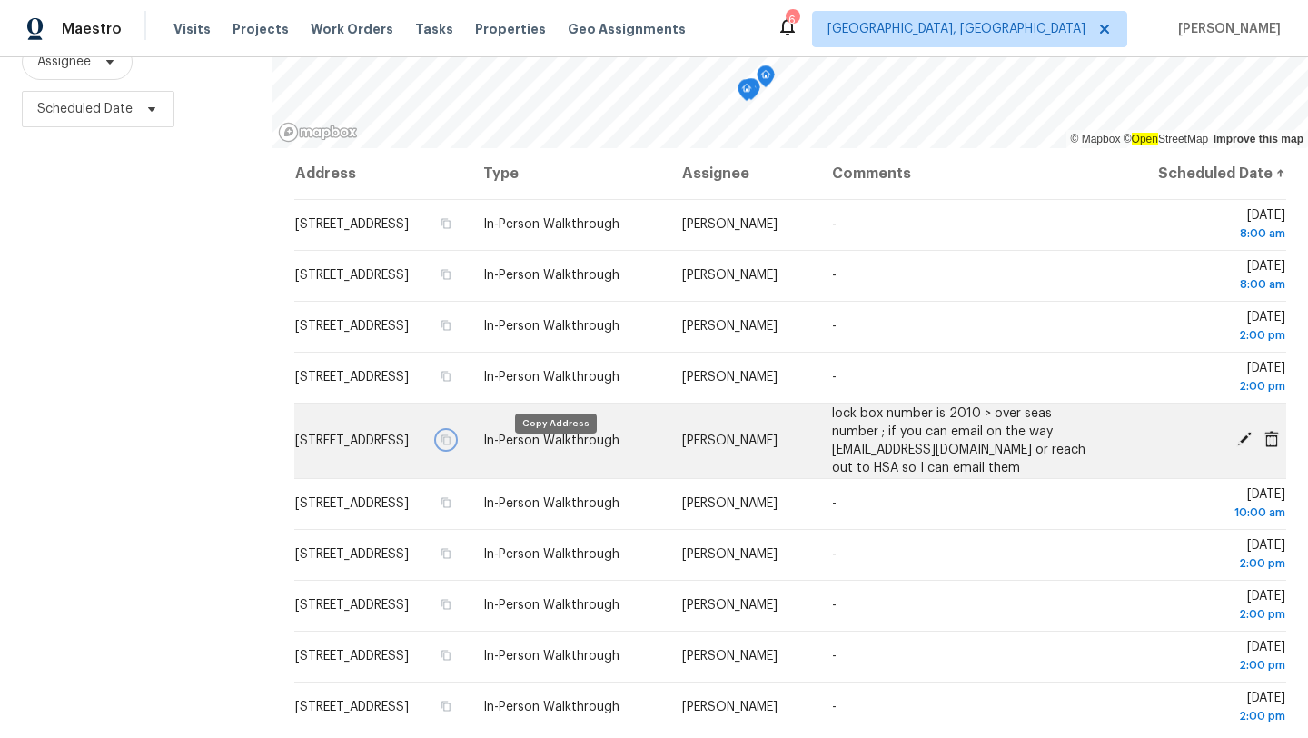
click at [452, 445] on icon "button" at bounding box center [446, 439] width 11 height 11
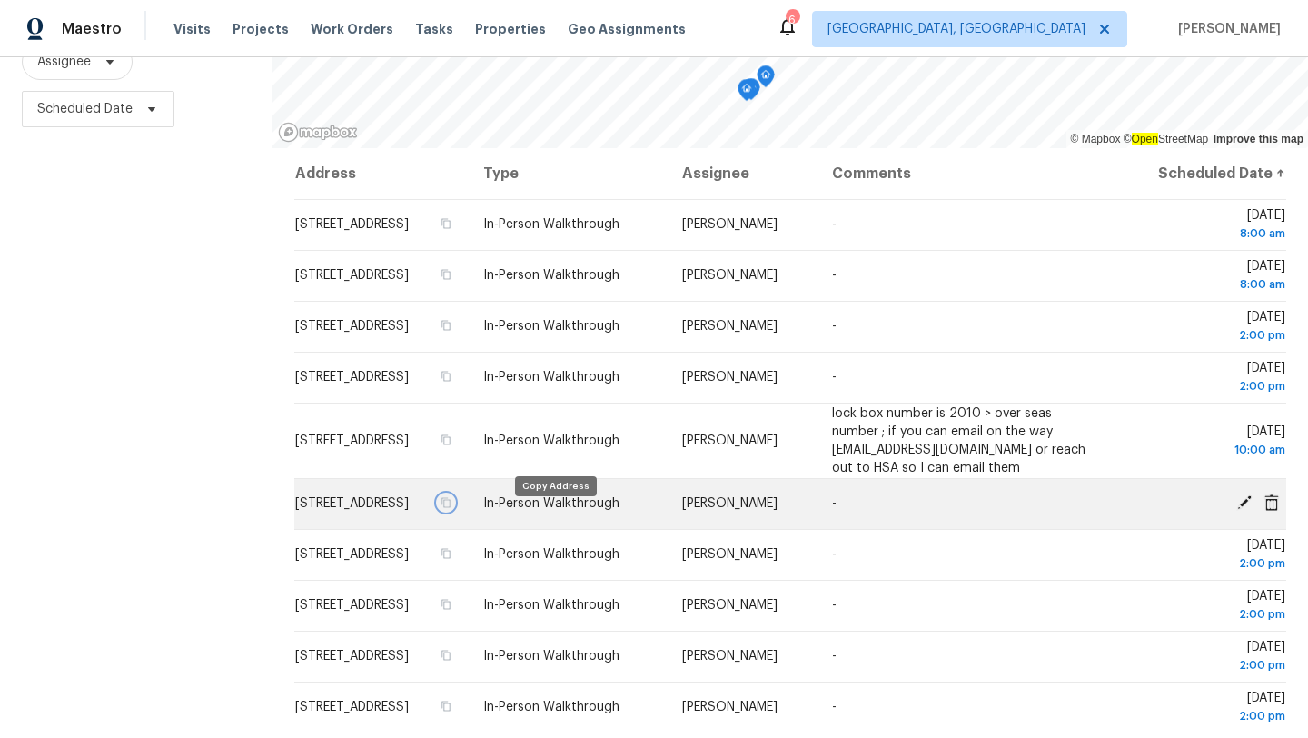
click at [452, 508] on icon "button" at bounding box center [446, 502] width 11 height 11
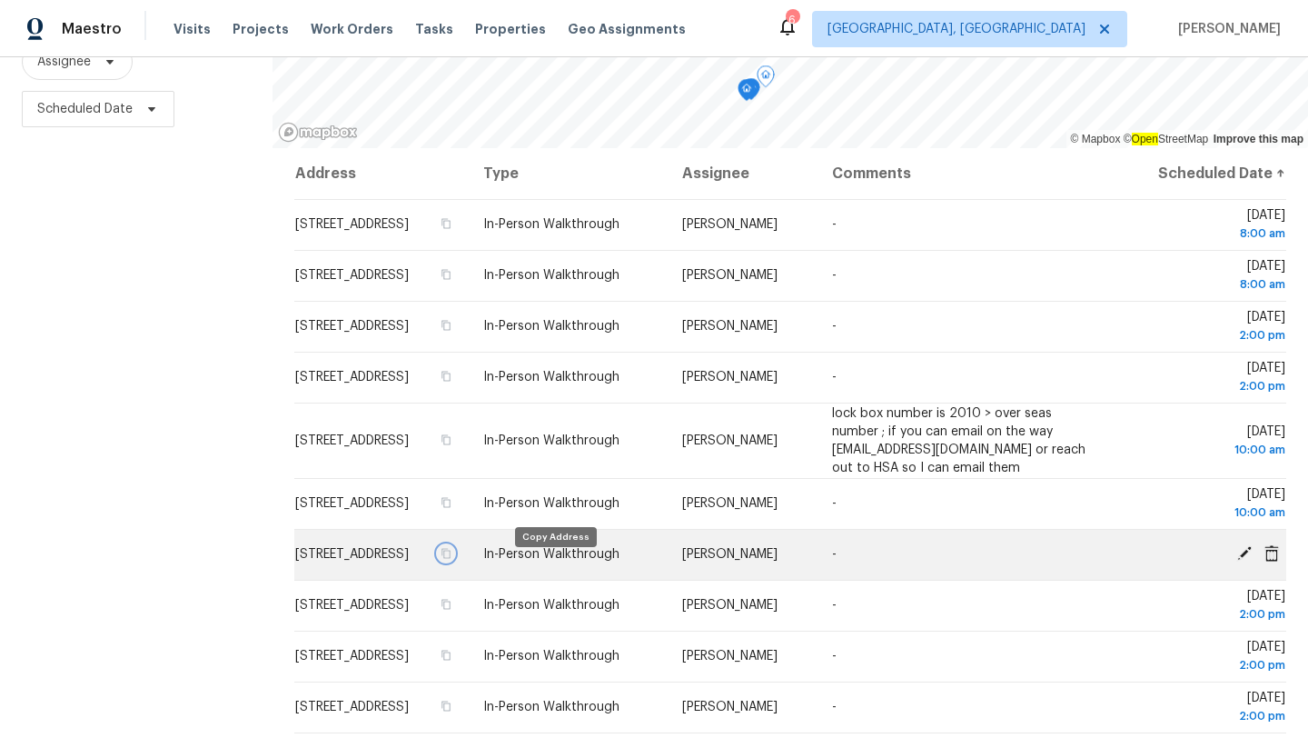
click at [452, 559] on icon "button" at bounding box center [446, 553] width 11 height 11
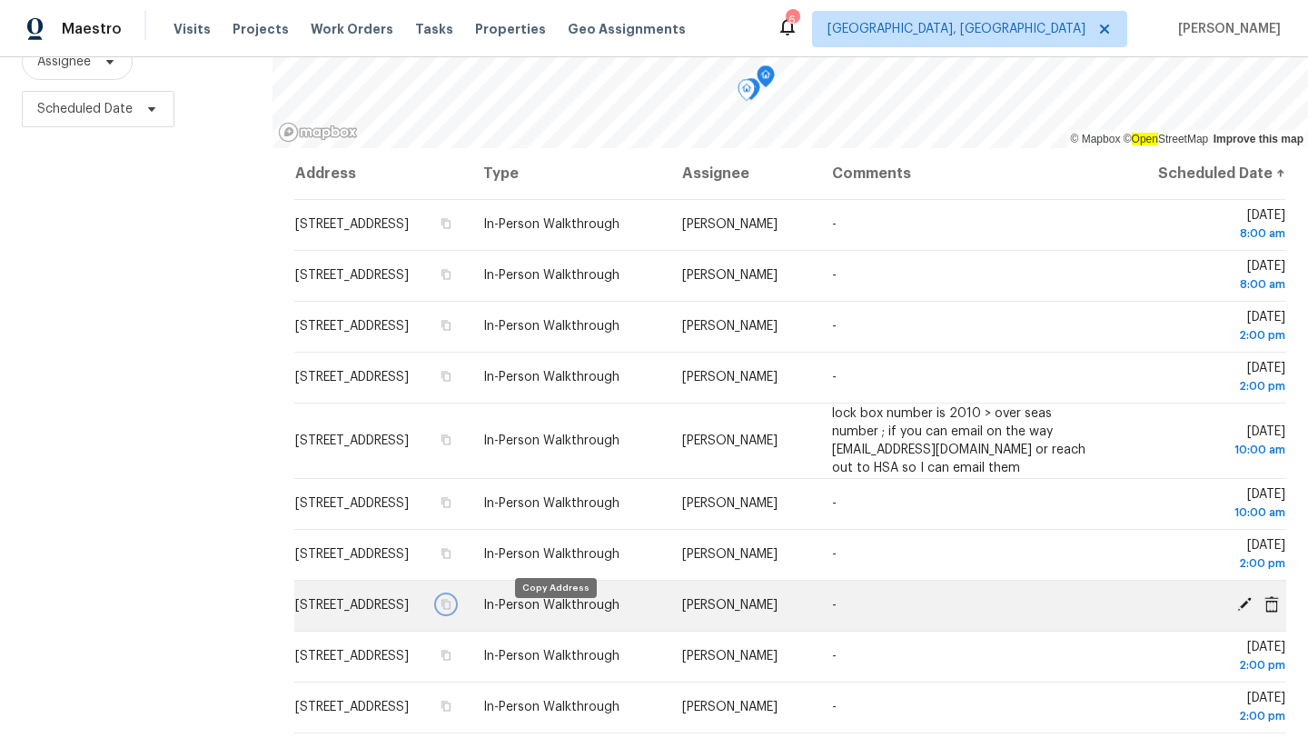
click at [452, 610] on icon "button" at bounding box center [447, 605] width 9 height 10
